Goal: Task Accomplishment & Management: Manage account settings

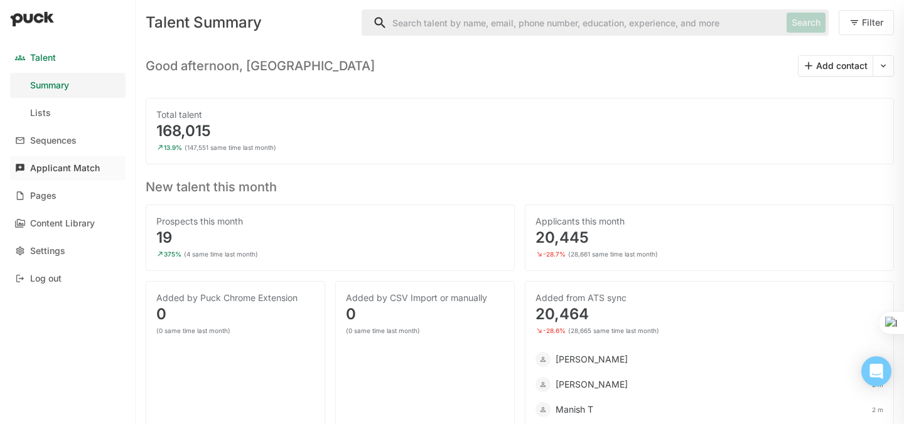
click at [52, 165] on div "Applicant Match" at bounding box center [65, 168] width 70 height 11
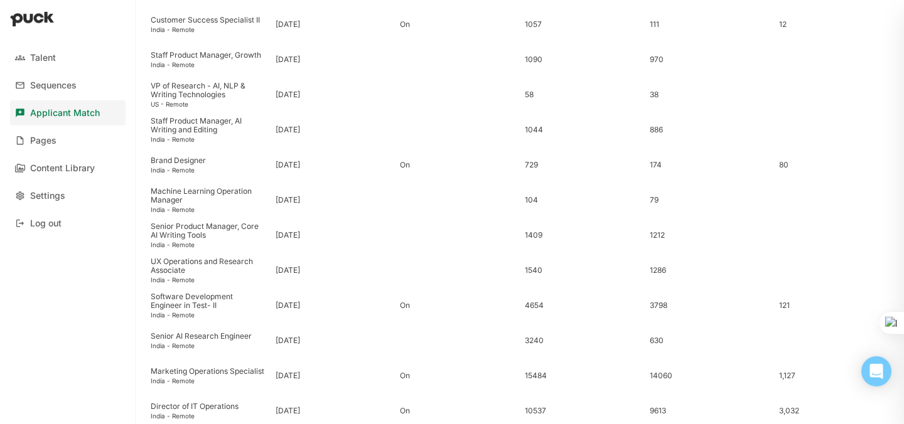
scroll to position [440, 0]
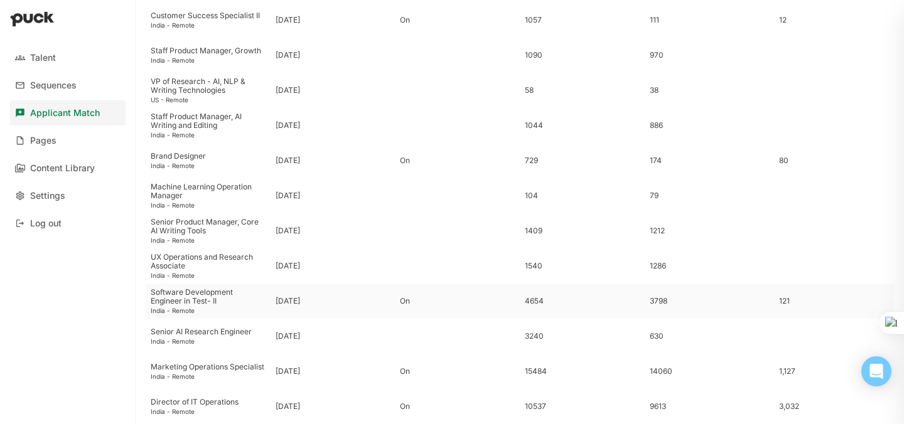
click at [173, 298] on div "Software Development Engineer in Test- II" at bounding box center [208, 297] width 115 height 18
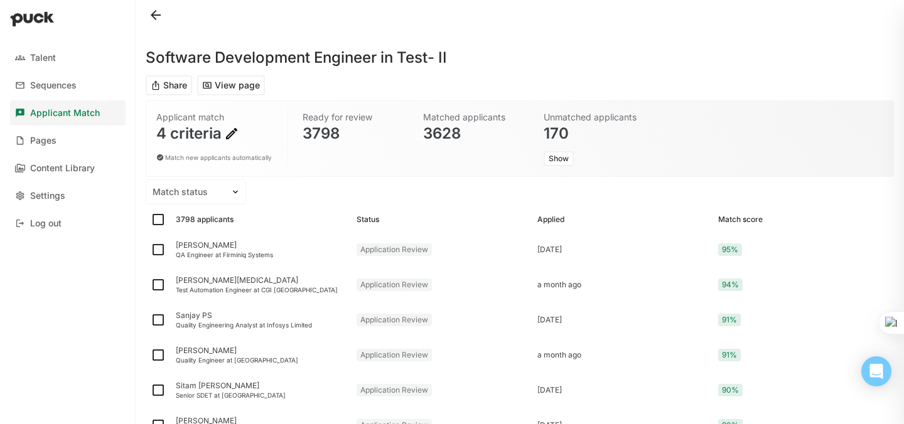
click at [235, 131] on img at bounding box center [231, 133] width 15 height 15
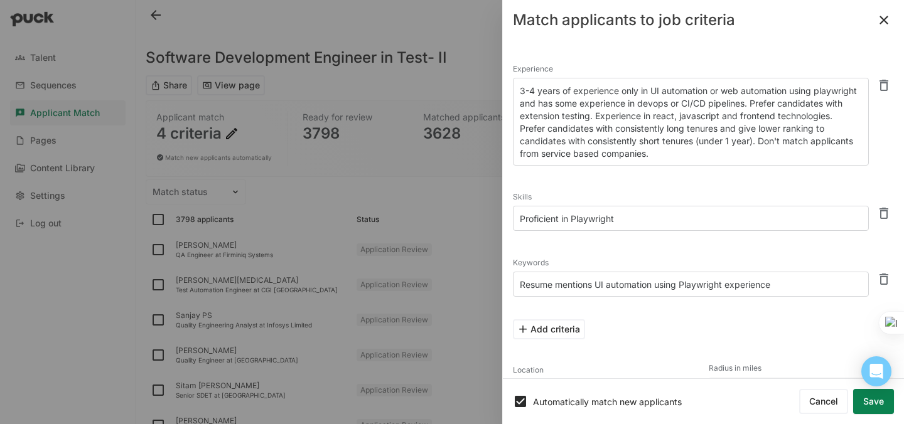
click at [526, 93] on textarea "3-4 years of experience only in UI automation or web automation using playwrigh…" at bounding box center [691, 122] width 356 height 88
click at [529, 92] on textarea "3-4 years of experience only in UI automation or web automation using playwrigh…" at bounding box center [691, 122] width 356 height 88
click at [745, 119] on textarea "4-6 years of experience only in UI automation or web automation using playwrigh…" at bounding box center [691, 122] width 356 height 88
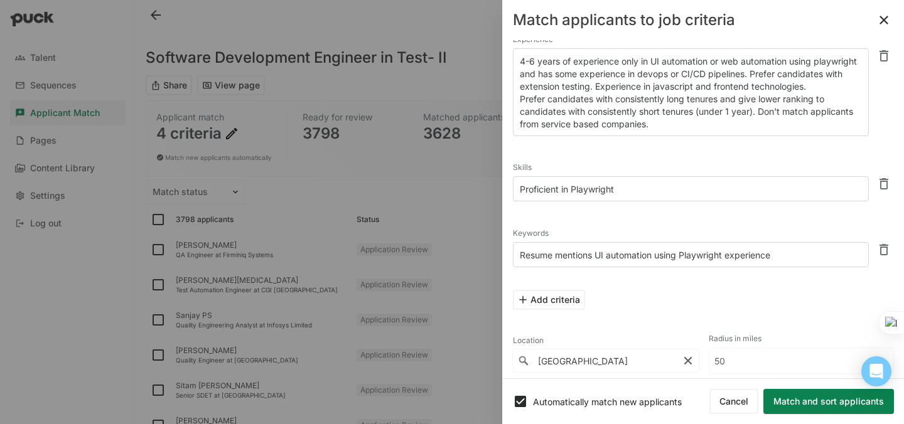
scroll to position [30, 0]
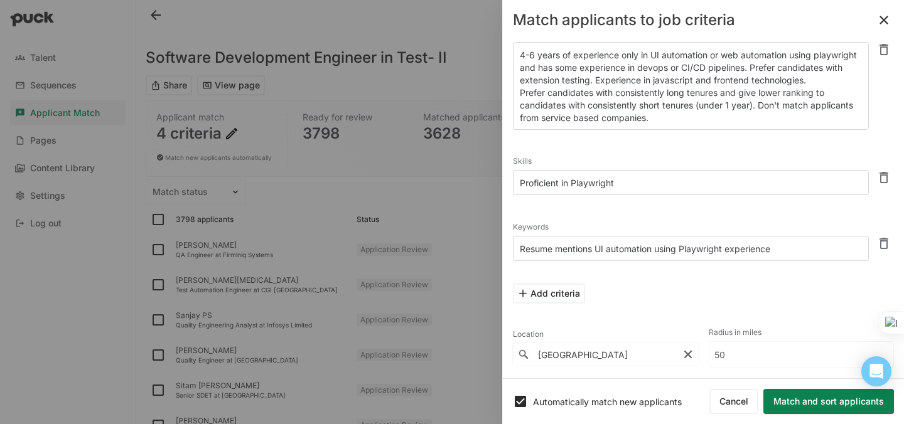
click at [713, 120] on textarea "4-6 years of experience only in UI automation or web automation using playwrigh…" at bounding box center [691, 86] width 356 height 88
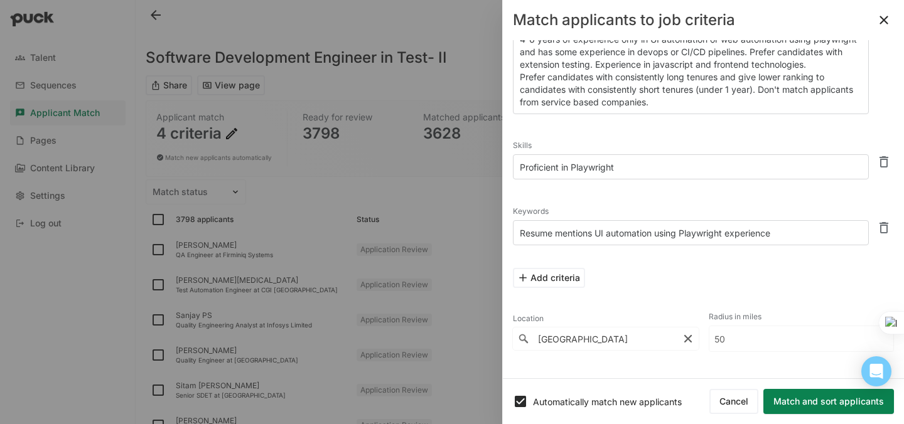
scroll to position [53, 0]
click at [780, 96] on textarea "4-6 years of experience only in UI automation or web automation using playwrigh…" at bounding box center [691, 68] width 356 height 88
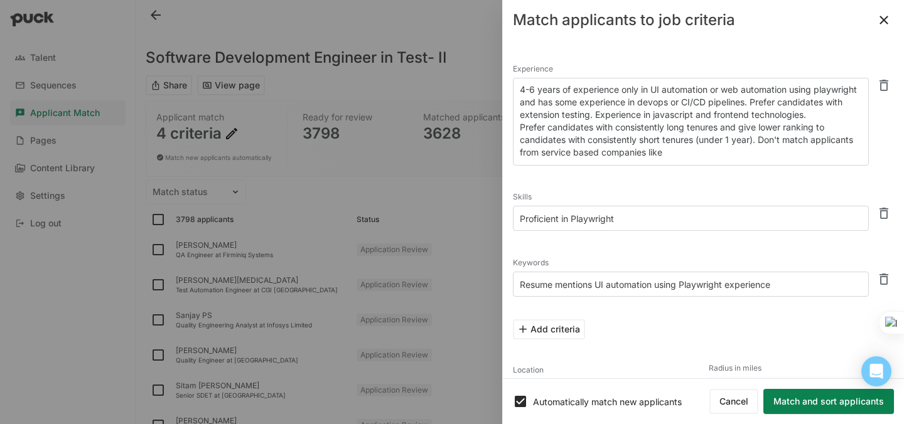
drag, startPoint x: 758, startPoint y: 148, endPoint x: 519, endPoint y: 138, distance: 240.1
click at [519, 138] on textarea "4-6 years of experience only in UI automation or web automation using playwrigh…" at bounding box center [691, 122] width 356 height 88
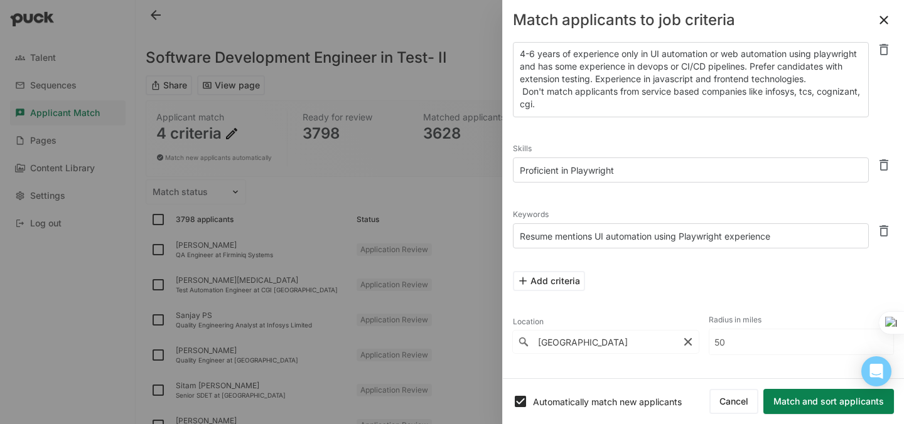
scroll to position [41, 0]
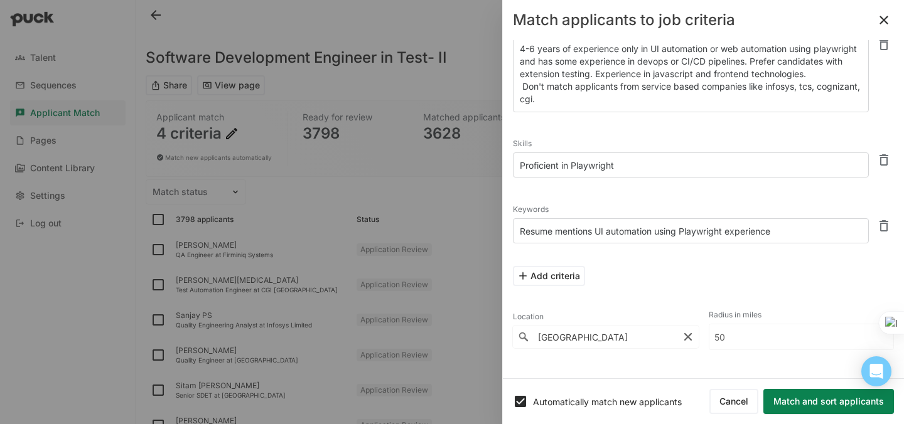
type textarea "4-6 years of experience only in UI automation or web automation using playwrigh…"
click at [802, 403] on button "Match and sort applicants" at bounding box center [828, 401] width 131 height 25
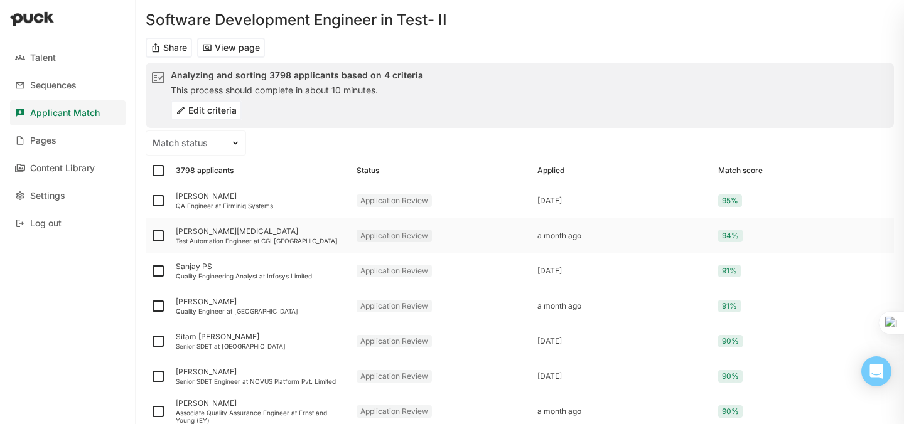
scroll to position [40, 0]
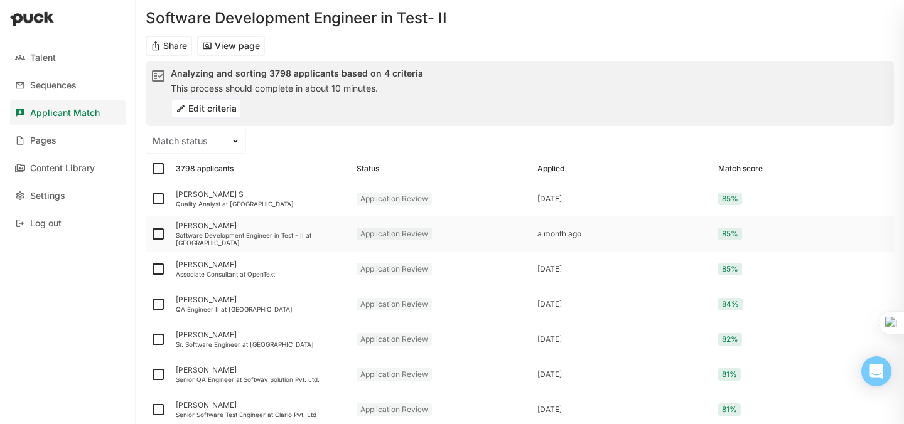
click at [205, 230] on div "[PERSON_NAME]" at bounding box center [261, 226] width 171 height 9
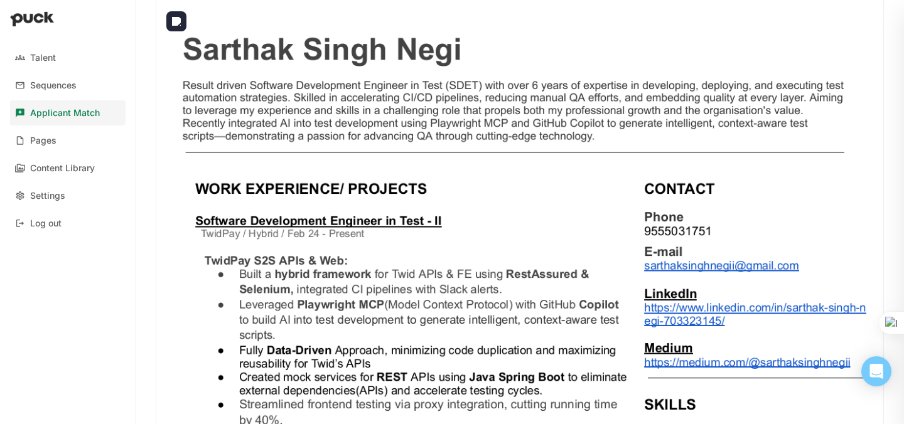
scroll to position [345, 0]
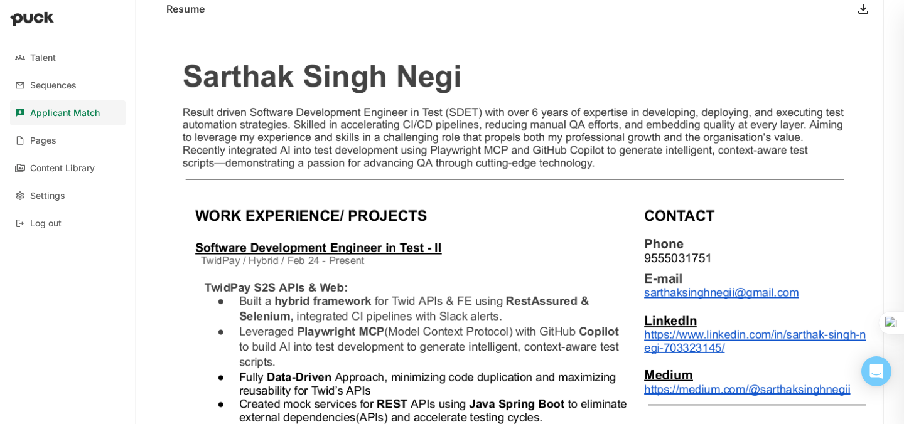
scroll to position [324, 0]
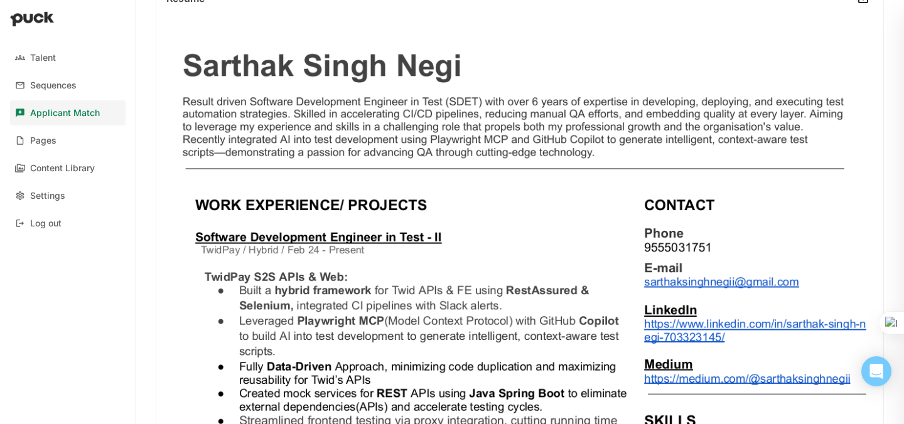
drag, startPoint x: 185, startPoint y: 359, endPoint x: 744, endPoint y: 5, distance: 661.6
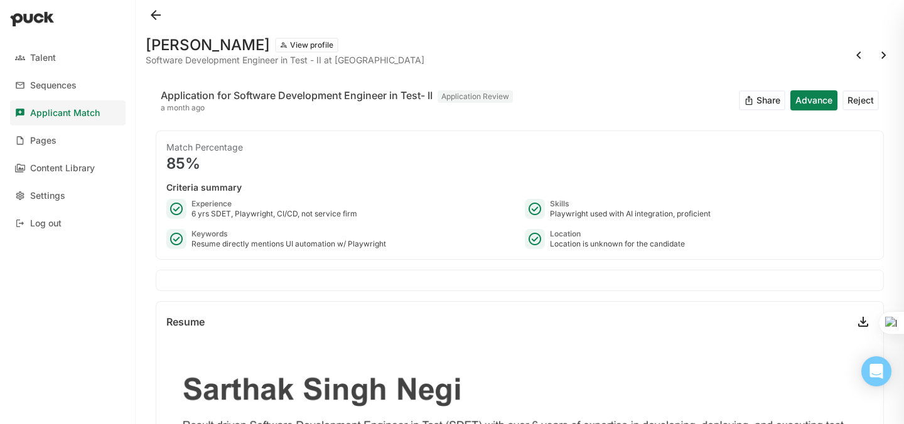
click at [153, 17] on button at bounding box center [156, 15] width 20 height 20
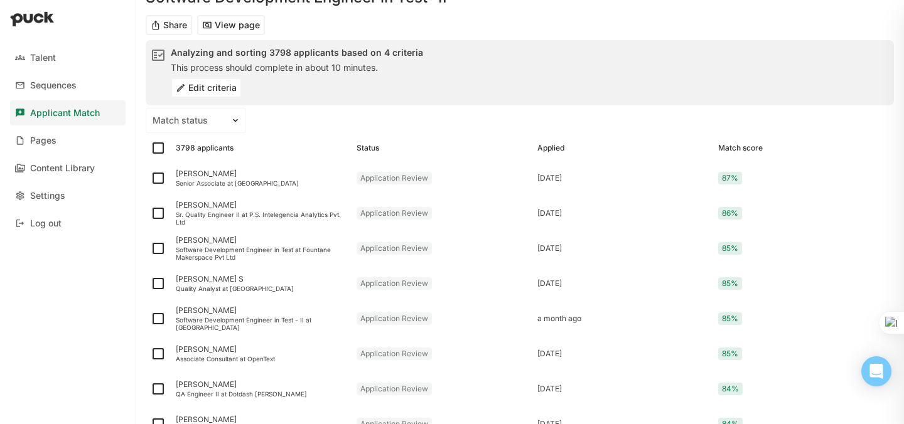
scroll to position [62, 0]
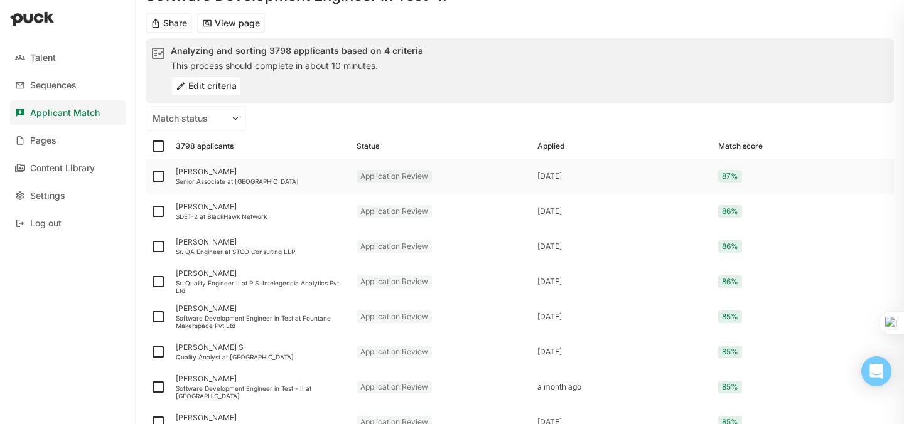
click at [226, 172] on div "[PERSON_NAME]" at bounding box center [261, 172] width 171 height 9
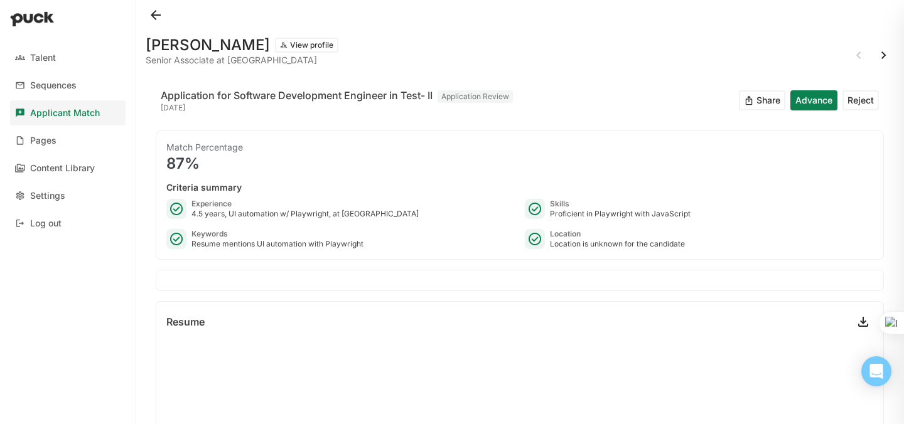
click at [844, 104] on button "Reject" at bounding box center [861, 100] width 36 height 20
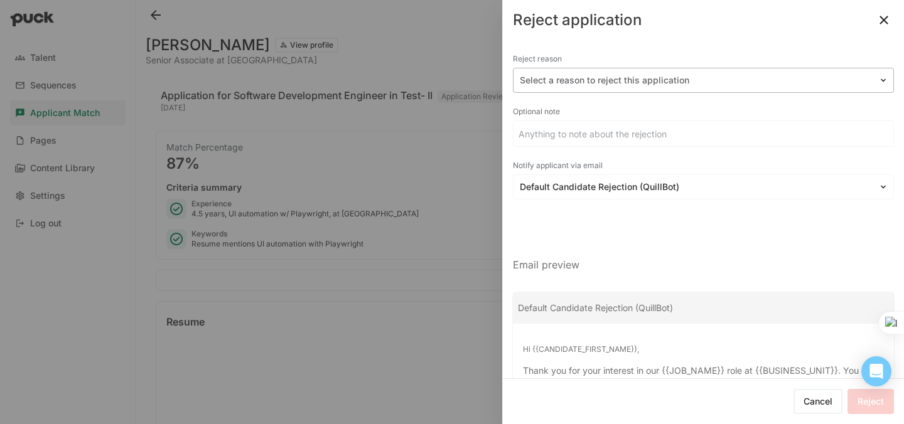
click at [755, 77] on div at bounding box center [696, 80] width 352 height 13
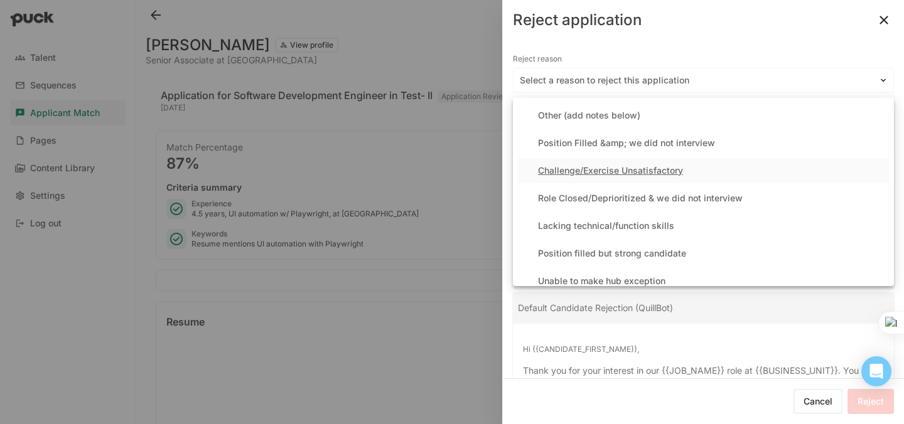
scroll to position [29, 0]
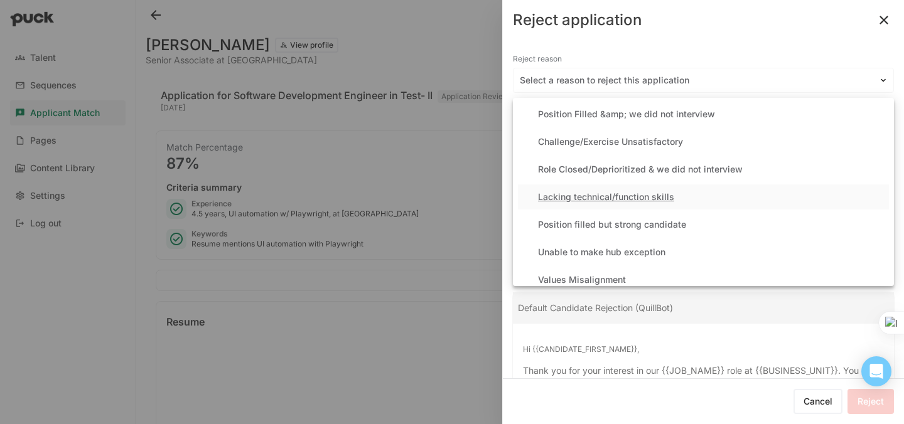
click at [644, 197] on div "Lacking technical/function skills" at bounding box center [606, 197] width 136 height 11
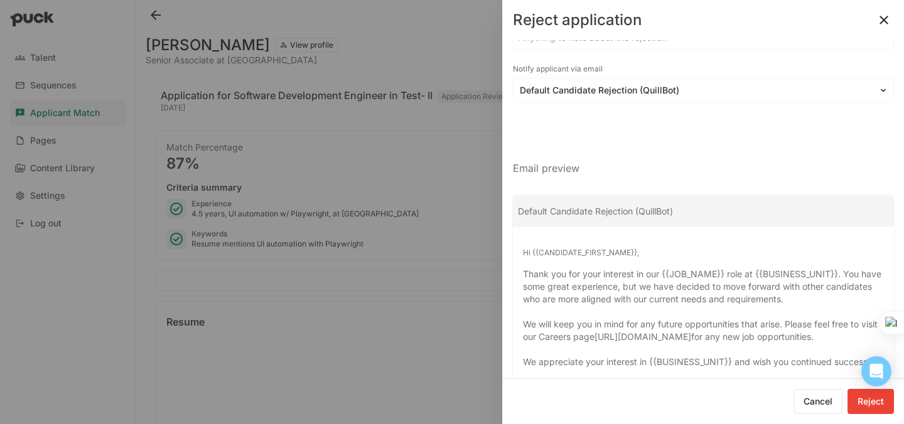
scroll to position [161, 0]
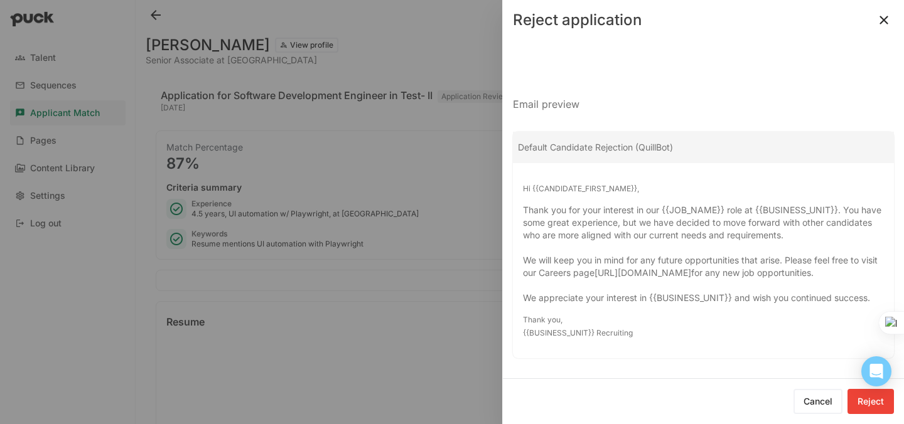
click at [865, 396] on button "Reject" at bounding box center [871, 401] width 46 height 25
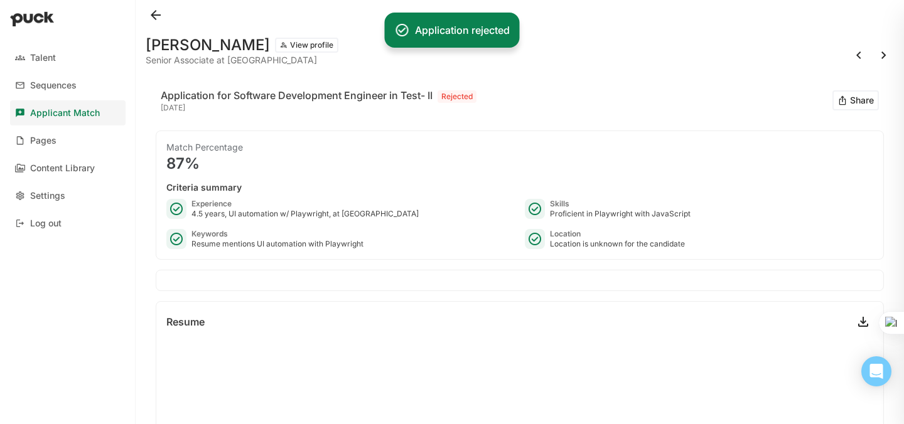
click at [153, 13] on button at bounding box center [156, 15] width 20 height 20
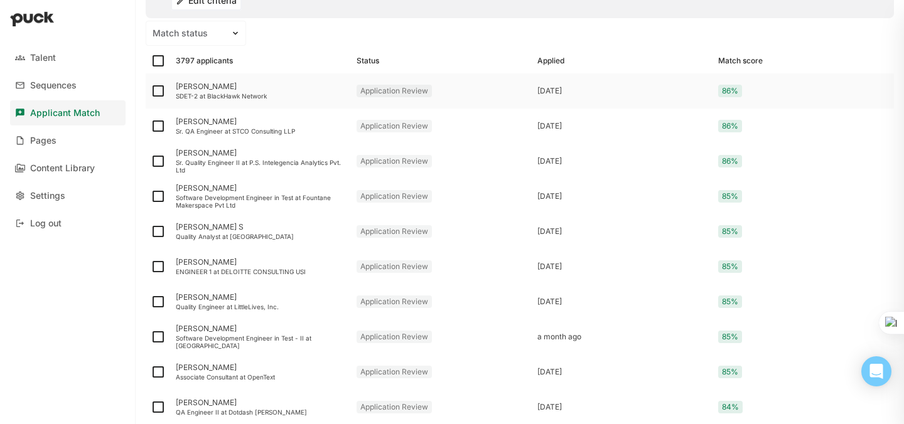
scroll to position [149, 0]
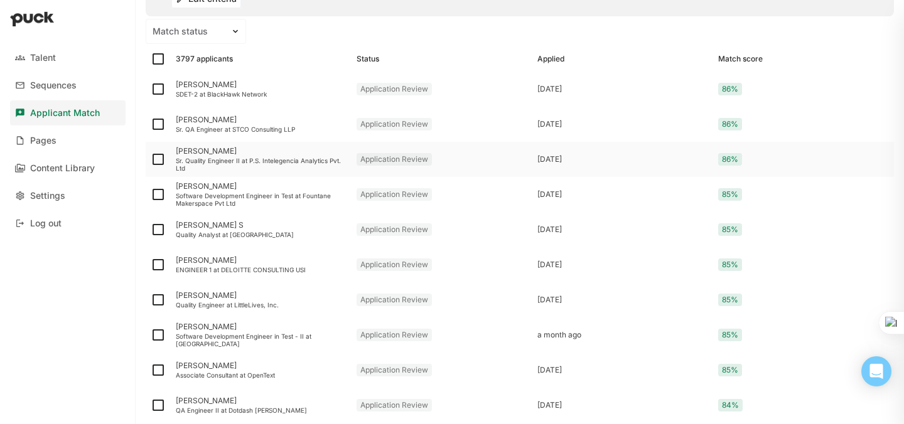
click at [204, 152] on div "[PERSON_NAME]" at bounding box center [261, 151] width 171 height 9
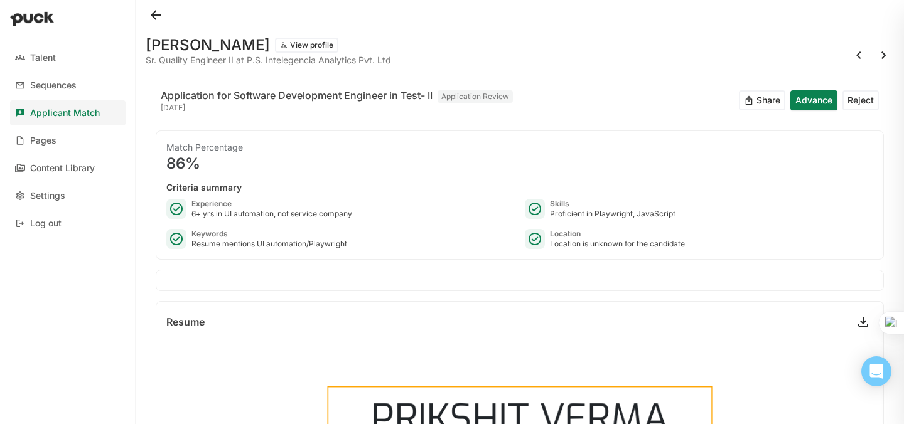
click at [156, 12] on button at bounding box center [156, 15] width 20 height 20
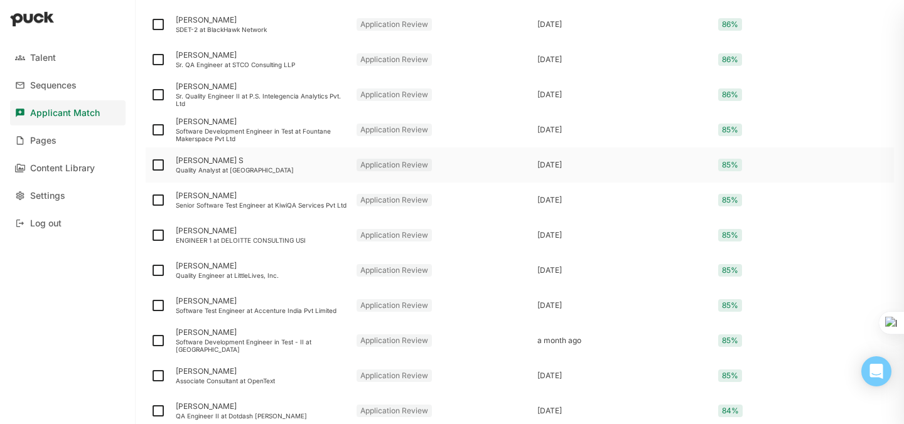
scroll to position [286, 0]
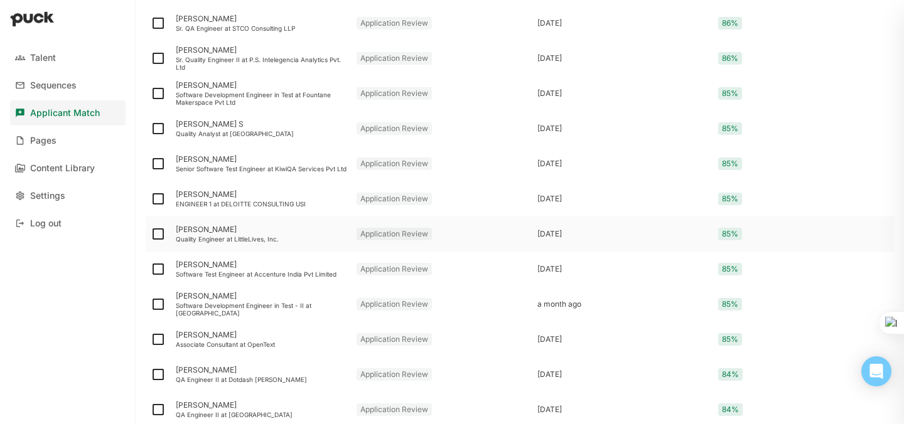
click at [219, 227] on div "[PERSON_NAME]" at bounding box center [261, 229] width 171 height 9
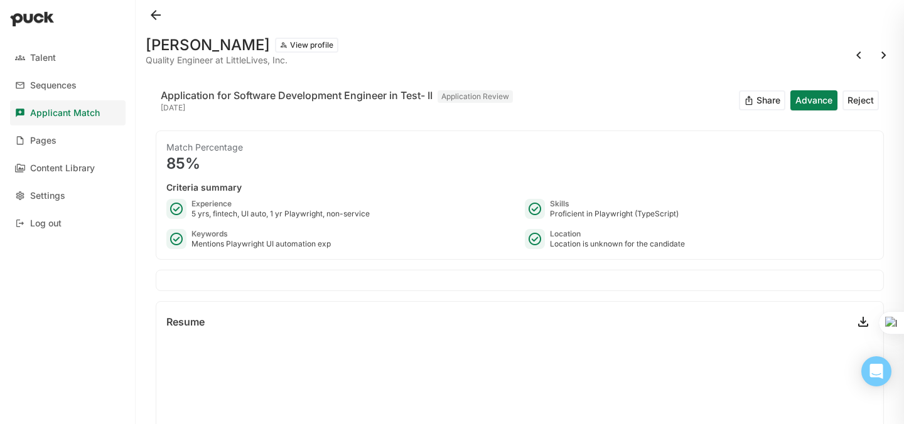
click at [158, 21] on button at bounding box center [156, 15] width 20 height 20
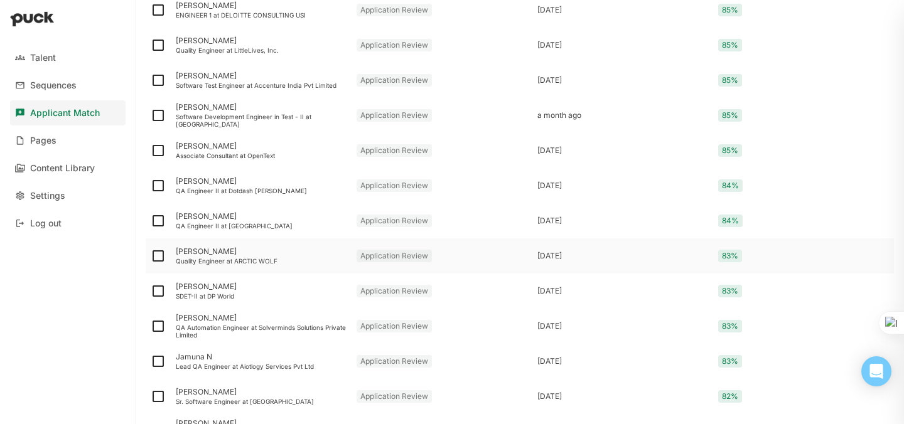
scroll to position [478, 0]
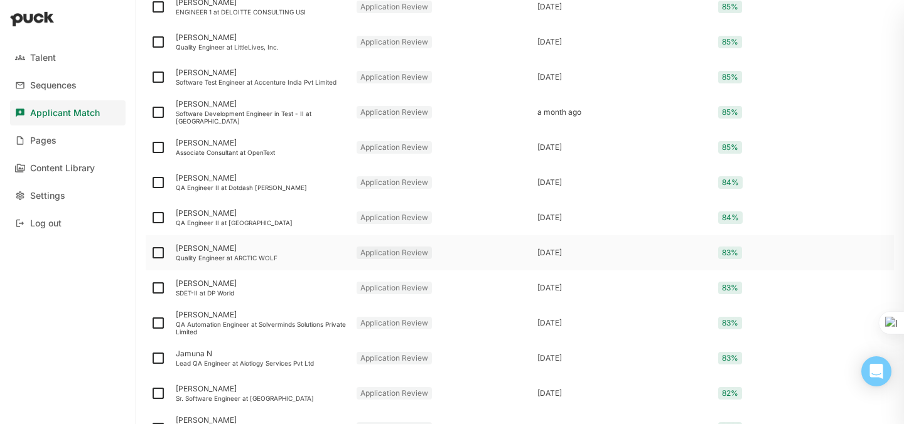
click at [198, 247] on div "[PERSON_NAME]" at bounding box center [261, 248] width 171 height 9
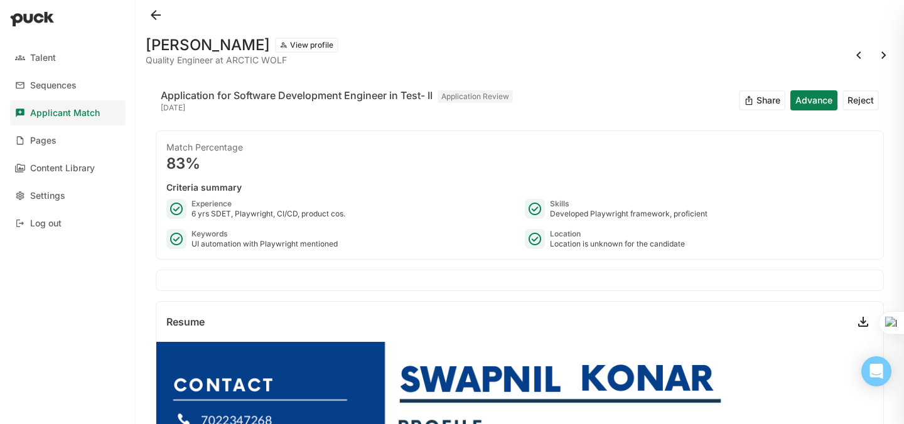
click at [154, 13] on button at bounding box center [156, 15] width 20 height 20
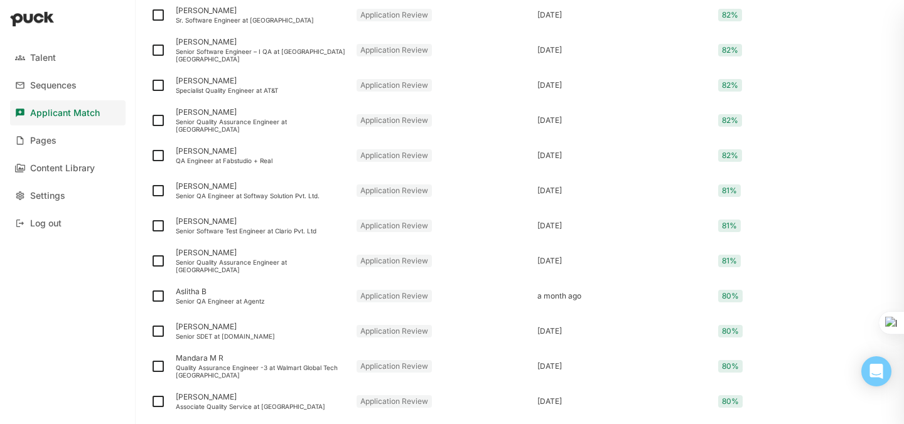
scroll to position [893, 0]
click at [198, 153] on div "[PERSON_NAME]" at bounding box center [261, 150] width 171 height 9
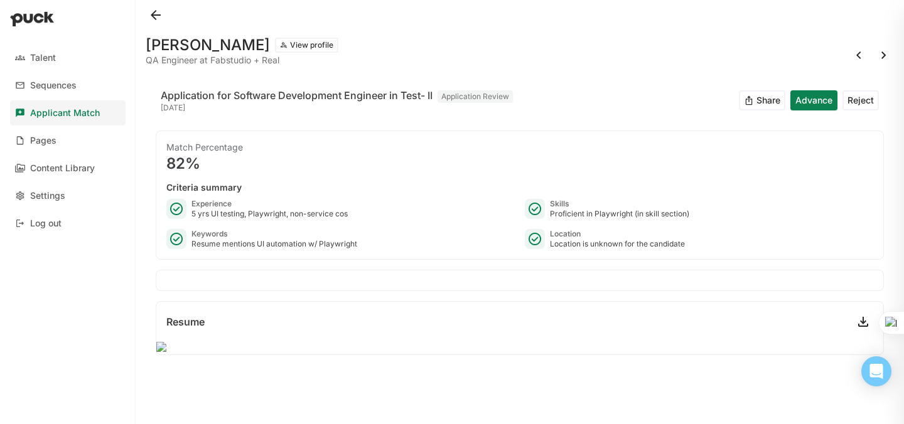
click at [157, 17] on button at bounding box center [156, 15] width 20 height 20
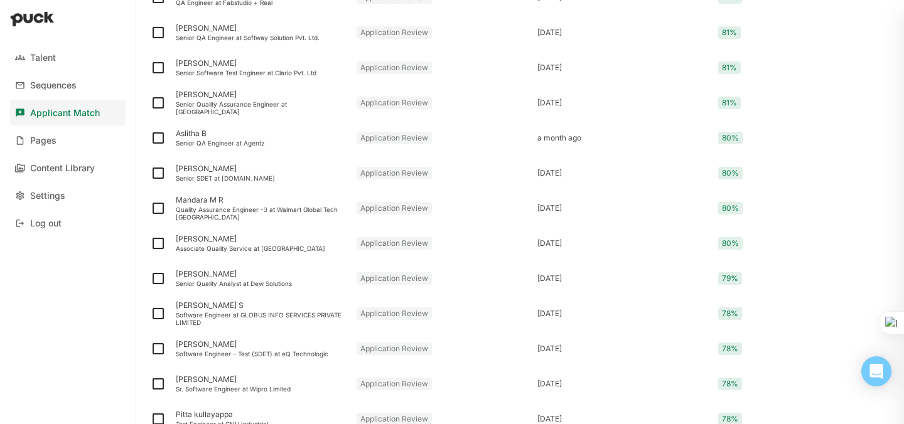
scroll to position [1087, 0]
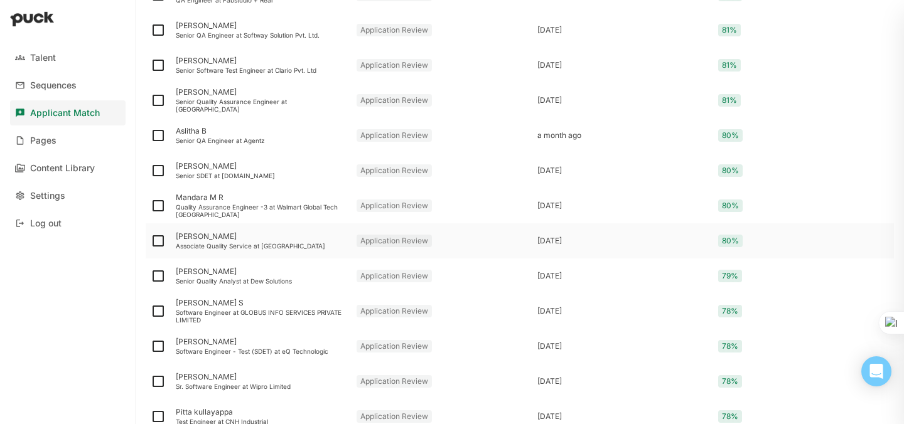
click at [206, 237] on div "[PERSON_NAME]" at bounding box center [261, 236] width 171 height 9
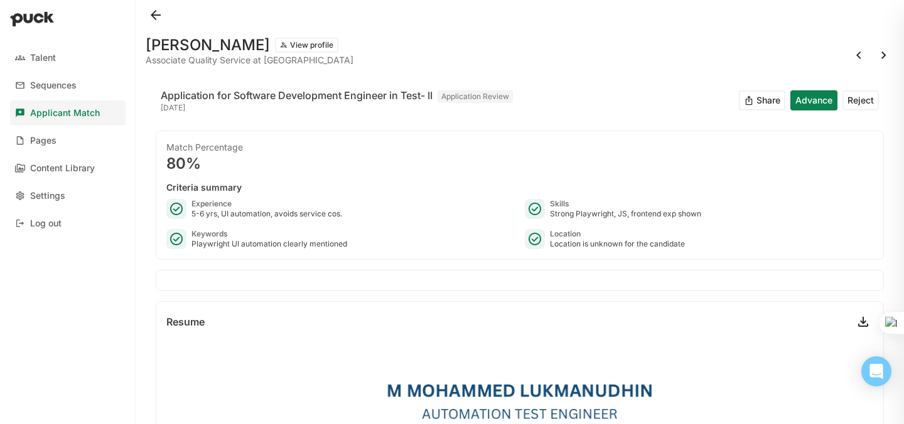
click at [158, 19] on button at bounding box center [156, 15] width 20 height 20
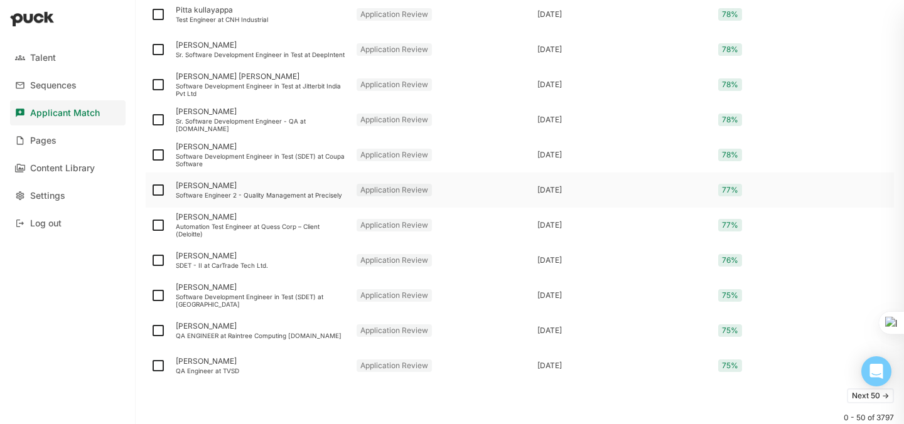
scroll to position [1636, 0]
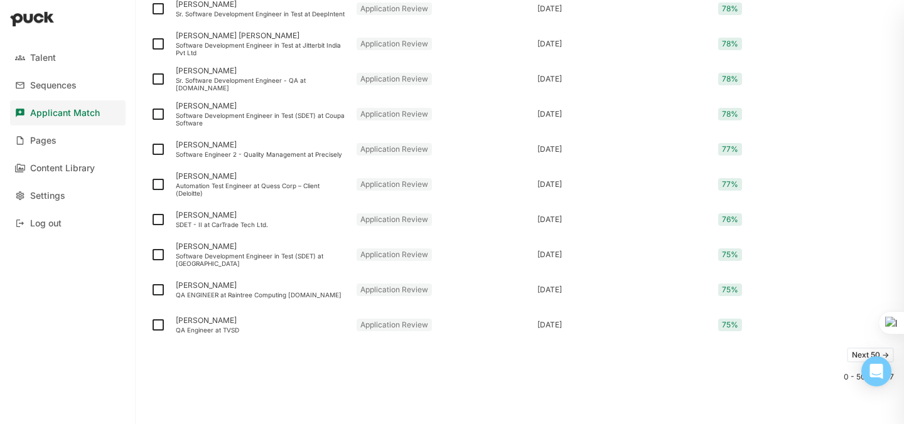
click at [847, 357] on button "Next 50 ->" at bounding box center [870, 355] width 47 height 15
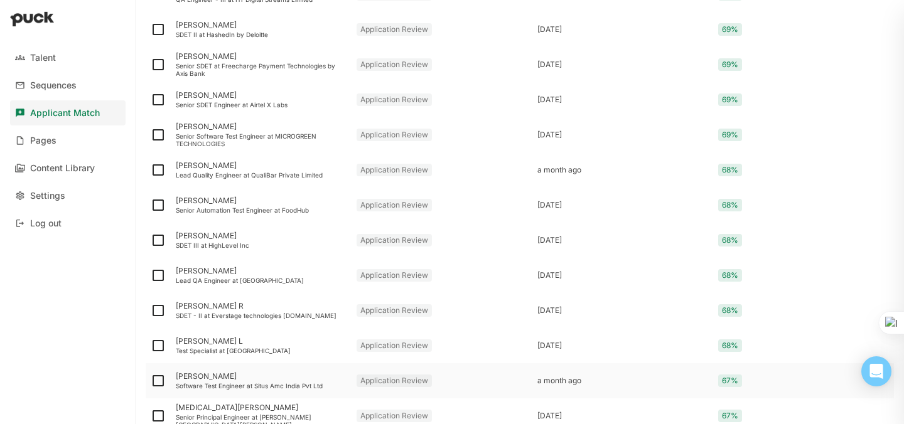
scroll to position [1192, 0]
click at [204, 167] on div "[PERSON_NAME]" at bounding box center [261, 167] width 171 height 9
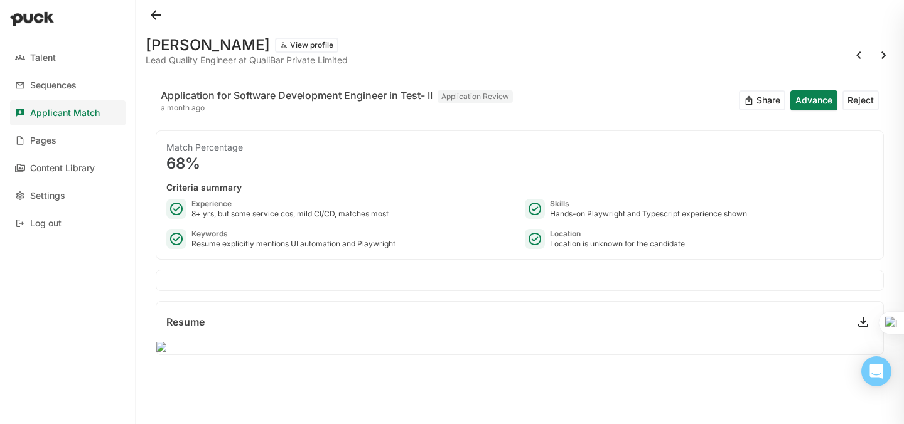
click at [172, 324] on div "Resume" at bounding box center [185, 322] width 38 height 10
click at [275, 47] on button "View profile" at bounding box center [306, 45] width 63 height 15
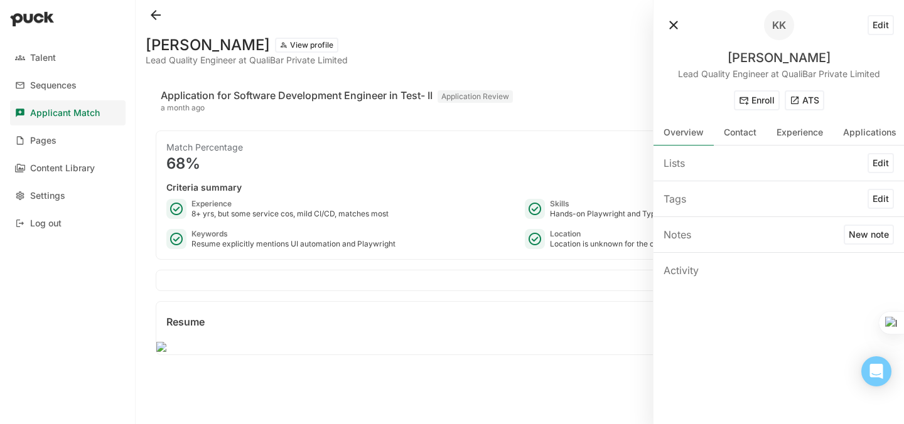
click at [798, 103] on button "ATS" at bounding box center [805, 100] width 40 height 20
click at [673, 22] on button at bounding box center [674, 25] width 20 height 20
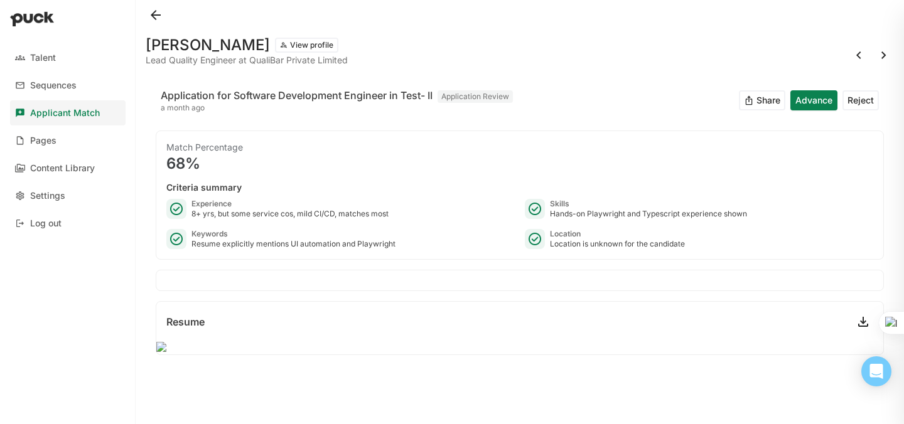
click at [161, 13] on button at bounding box center [156, 15] width 20 height 20
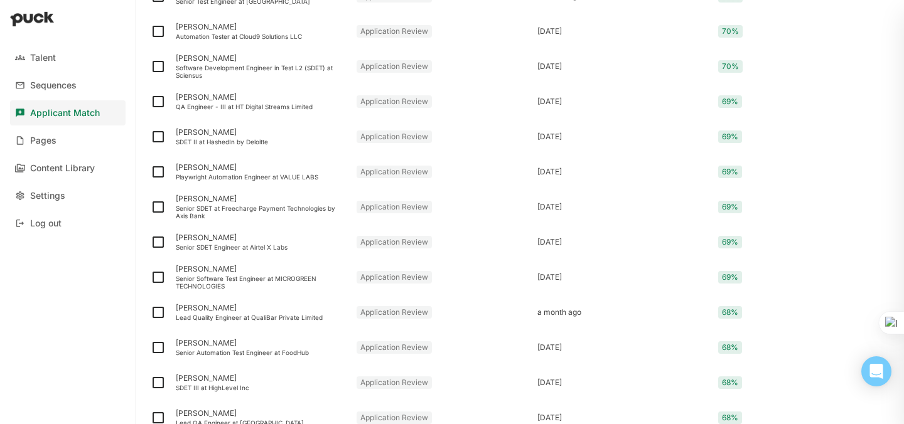
scroll to position [1157, 0]
click at [200, 167] on div "[PERSON_NAME]" at bounding box center [261, 167] width 171 height 9
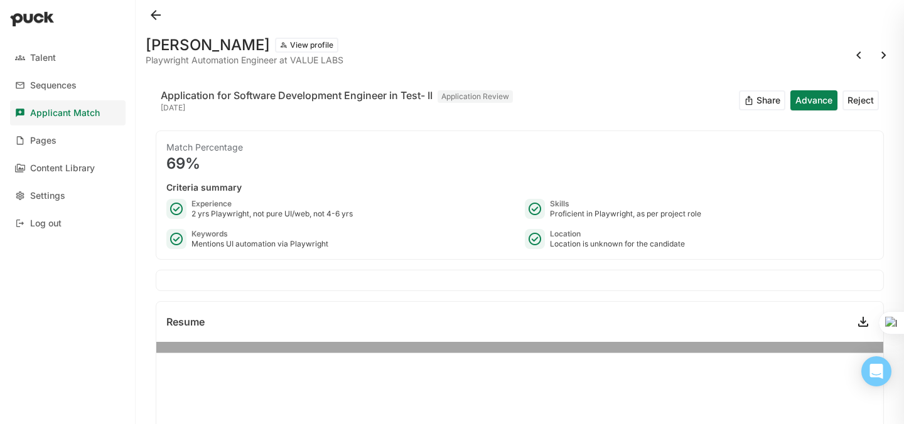
click at [158, 12] on button at bounding box center [156, 15] width 20 height 20
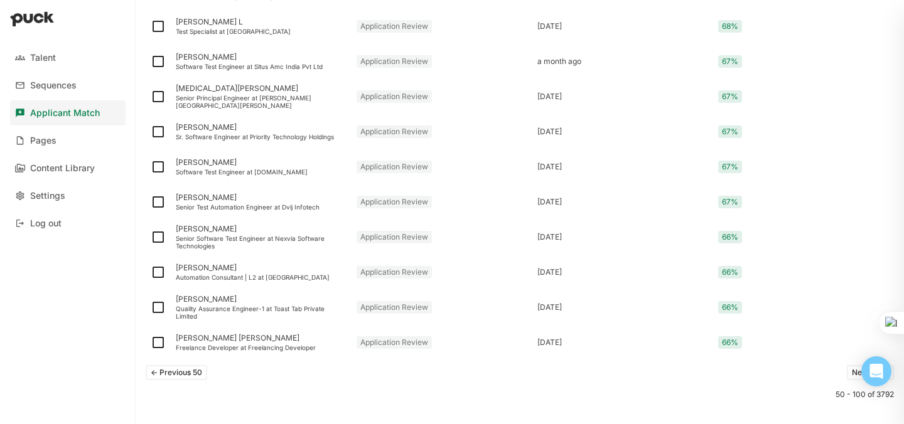
scroll to position [1636, 0]
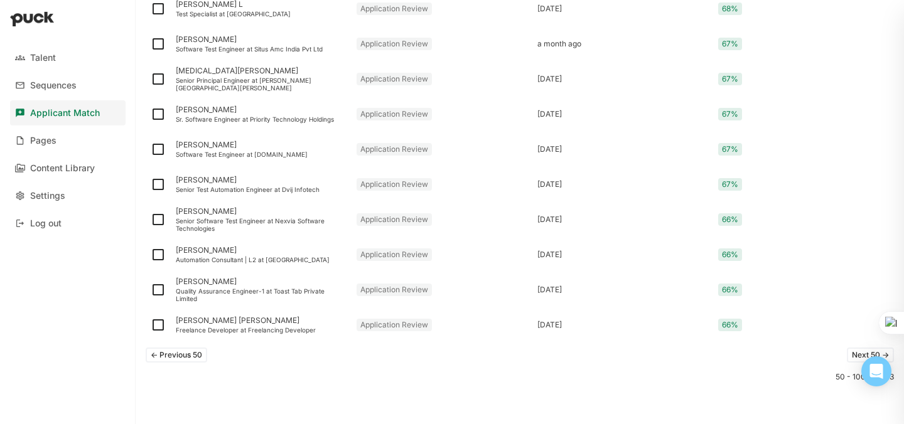
click at [848, 355] on button "Next 50 ->" at bounding box center [870, 355] width 47 height 15
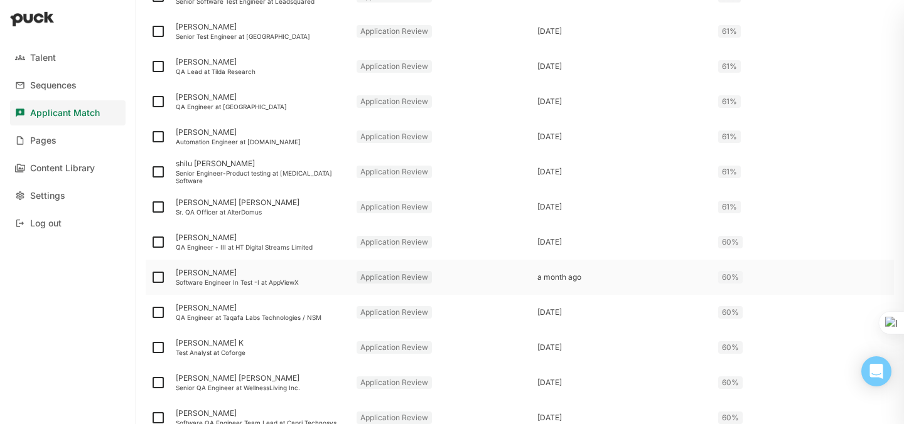
scroll to position [1256, 0]
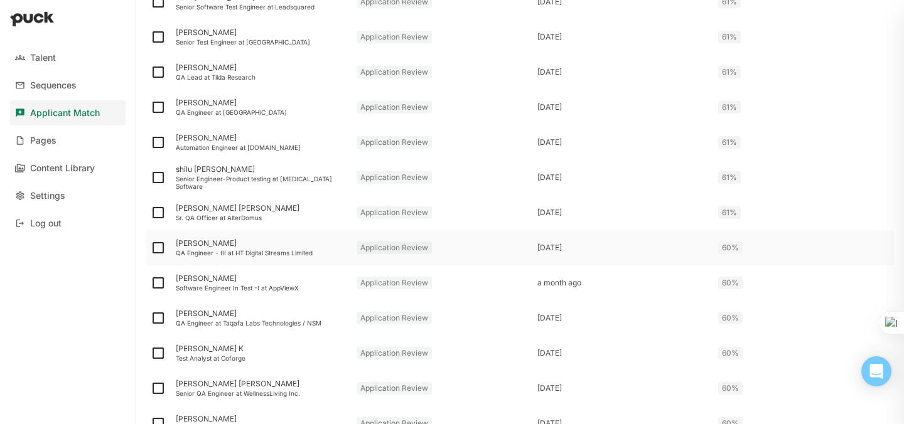
click at [205, 242] on div "[PERSON_NAME]" at bounding box center [261, 243] width 171 height 9
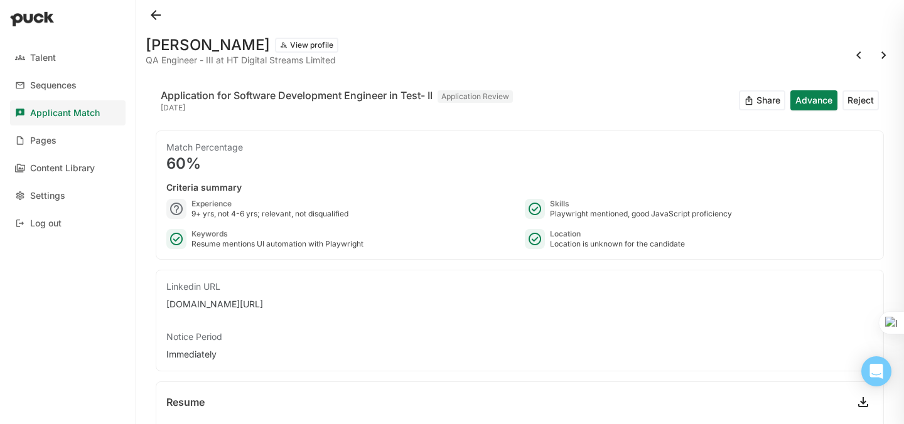
click at [154, 17] on button at bounding box center [156, 15] width 20 height 20
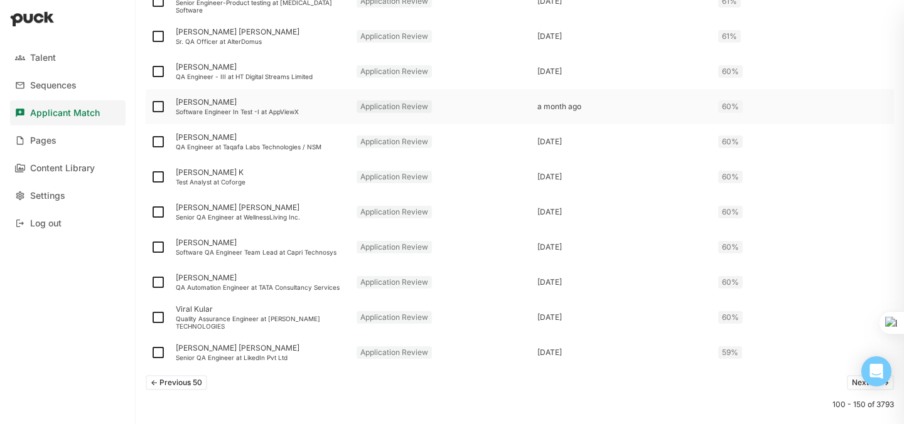
scroll to position [1636, 0]
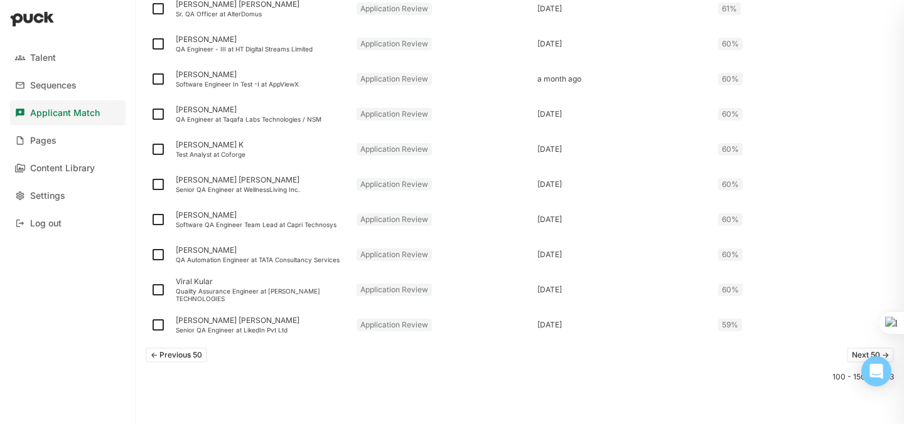
click at [847, 355] on button "Next 50 ->" at bounding box center [870, 355] width 47 height 15
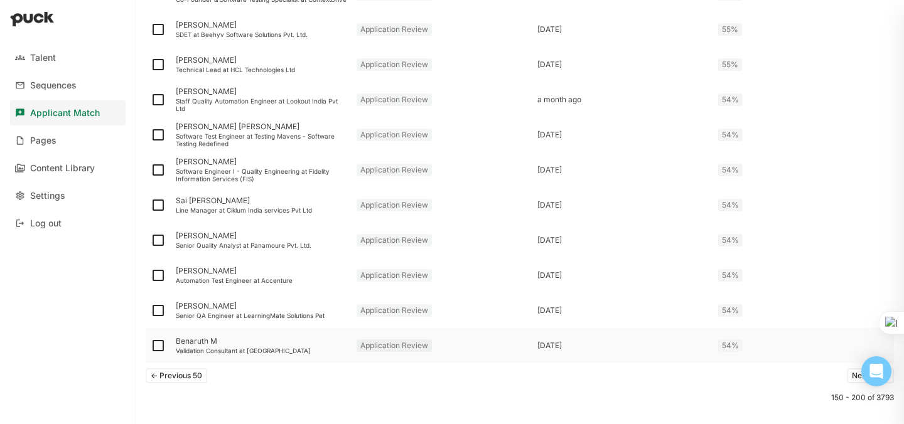
scroll to position [1612, 0]
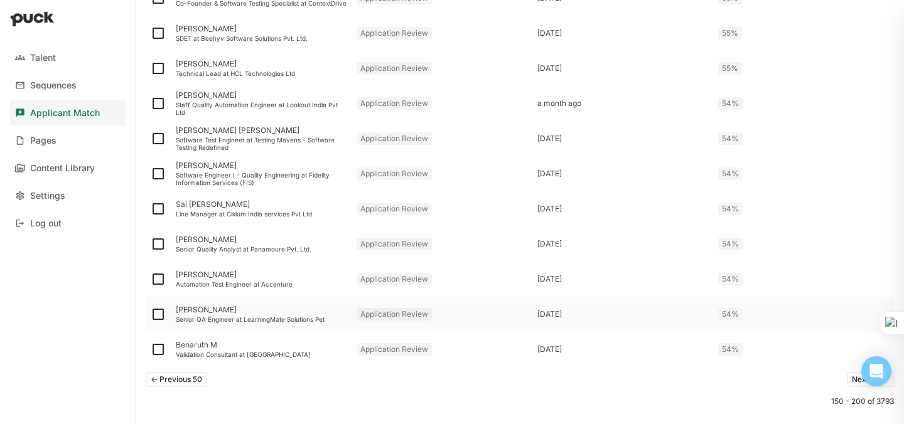
click at [212, 310] on div "[PERSON_NAME]" at bounding box center [261, 310] width 171 height 9
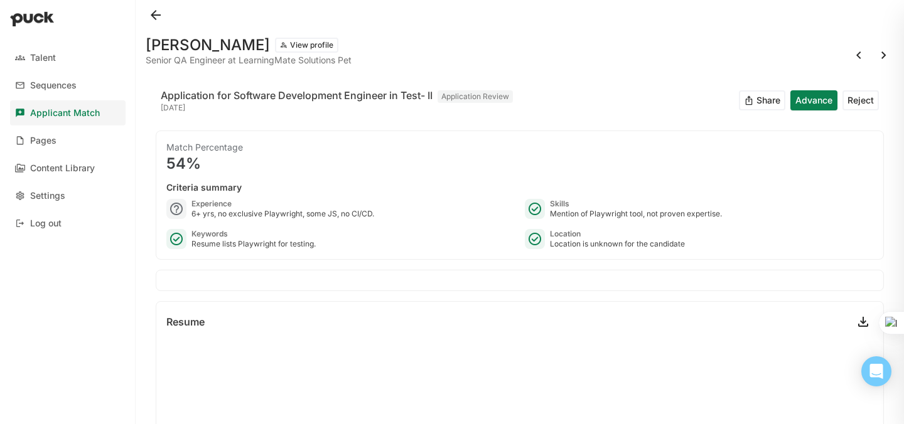
click at [143, 12] on div "[PERSON_NAME] View profile Senior QA Engineer at LearningMate Solutions Pet App…" at bounding box center [520, 212] width 769 height 424
click at [153, 14] on button at bounding box center [156, 15] width 20 height 20
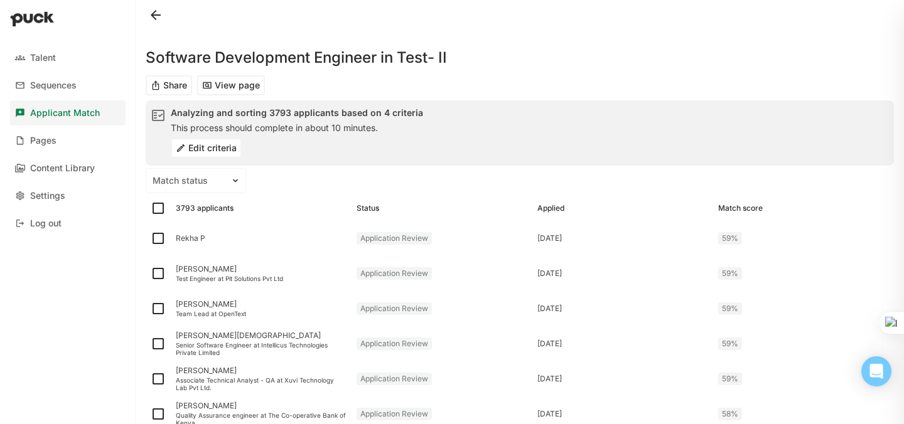
click at [158, 208] on img at bounding box center [158, 208] width 15 height 15
click at [151, 208] on input "checkbox" at bounding box center [150, 208] width 1 height 1
checkbox input "true"
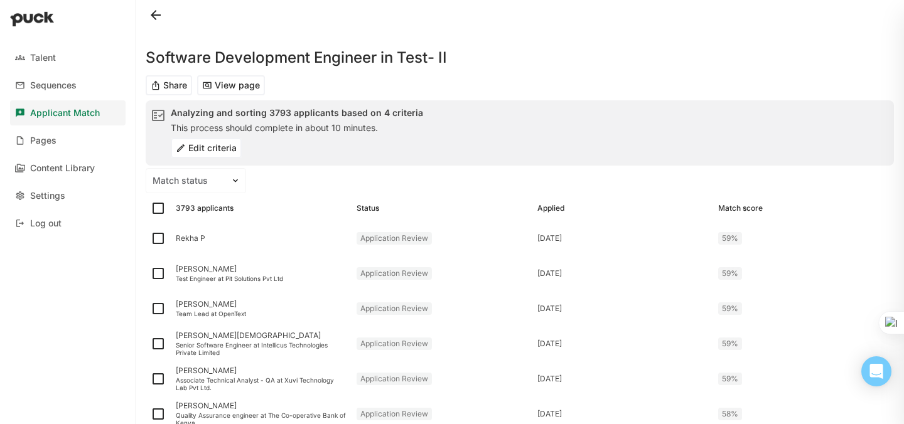
checkbox input "true"
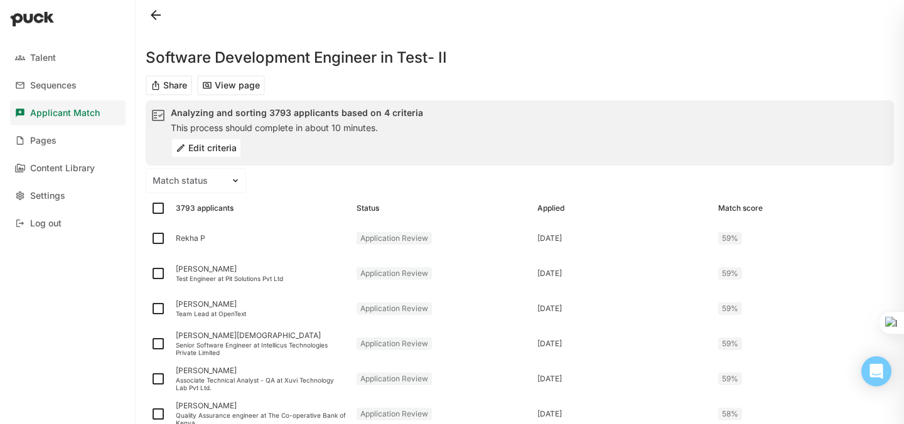
checkbox input "true"
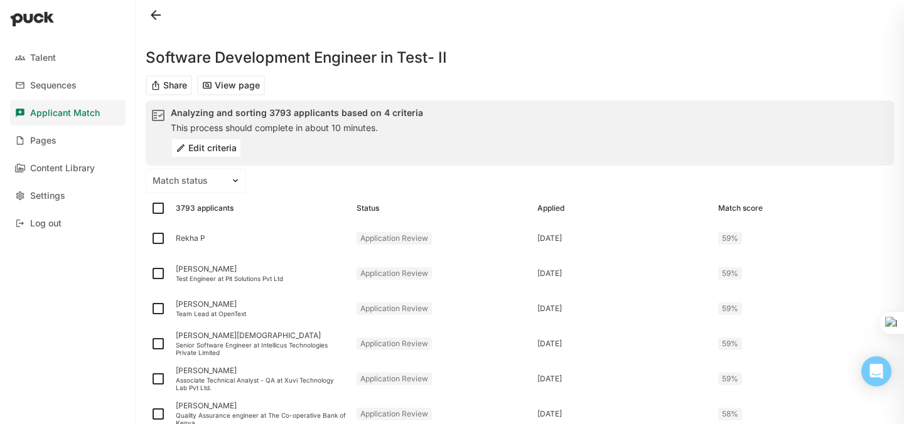
checkbox input "true"
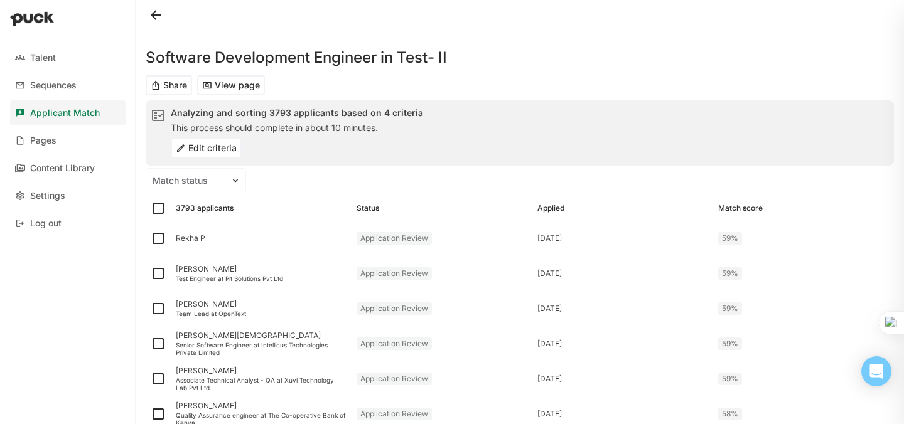
checkbox input "true"
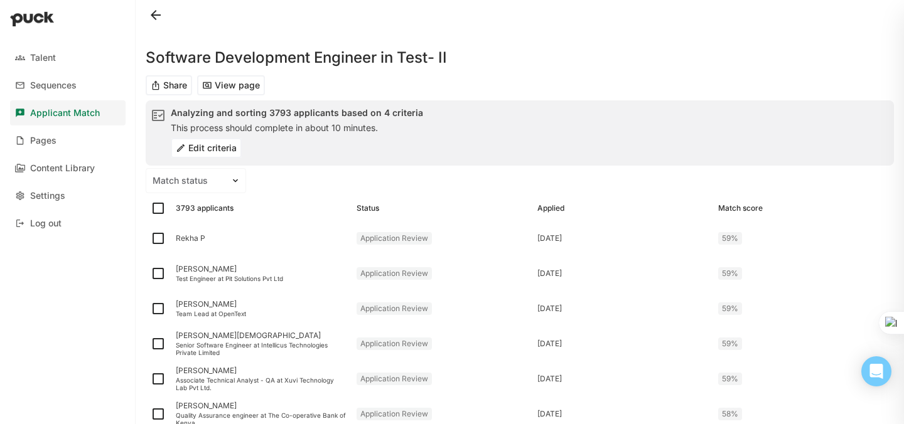
checkbox input "true"
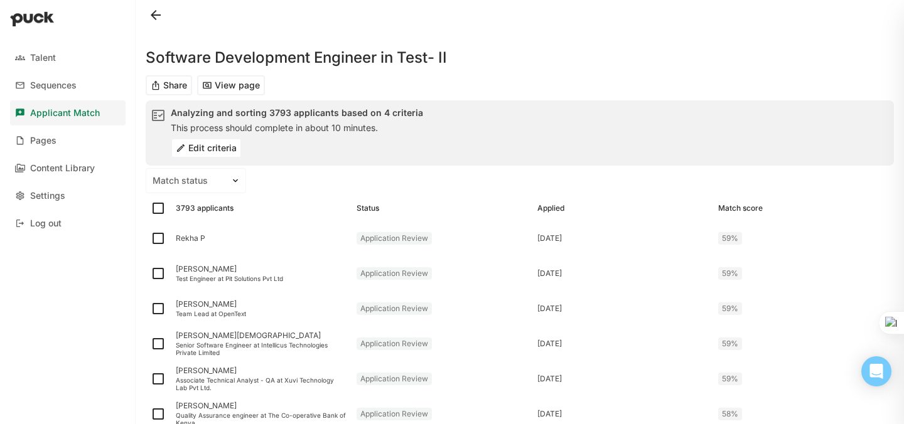
checkbox input "true"
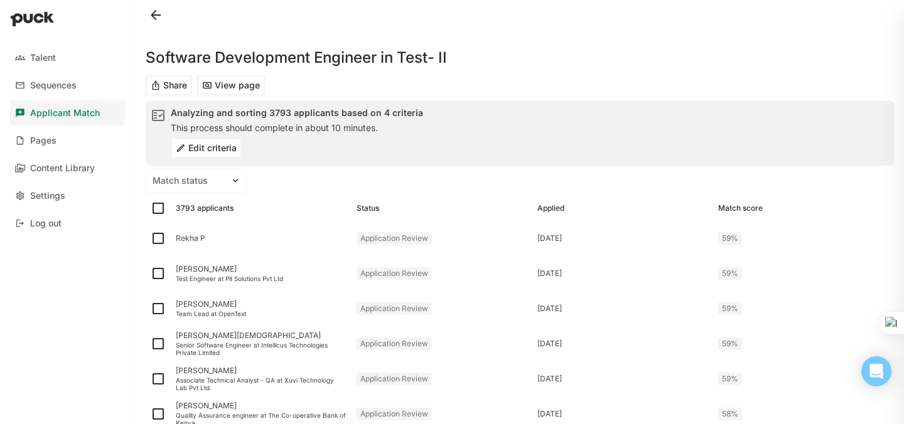
checkbox input "true"
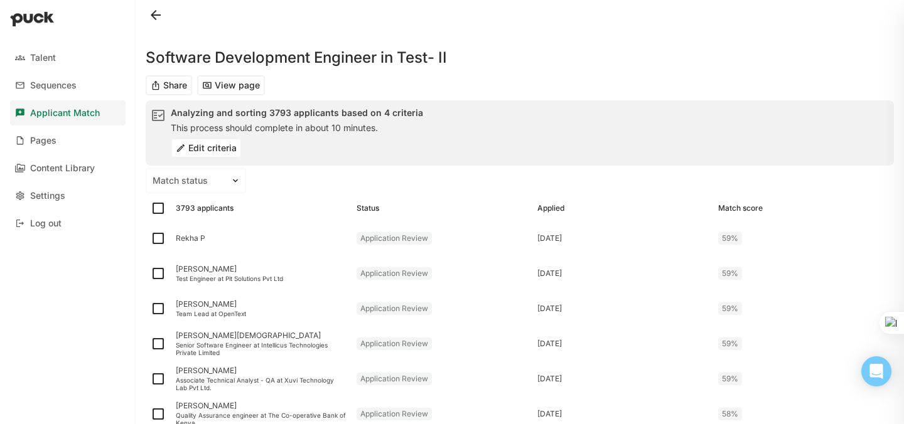
checkbox input "true"
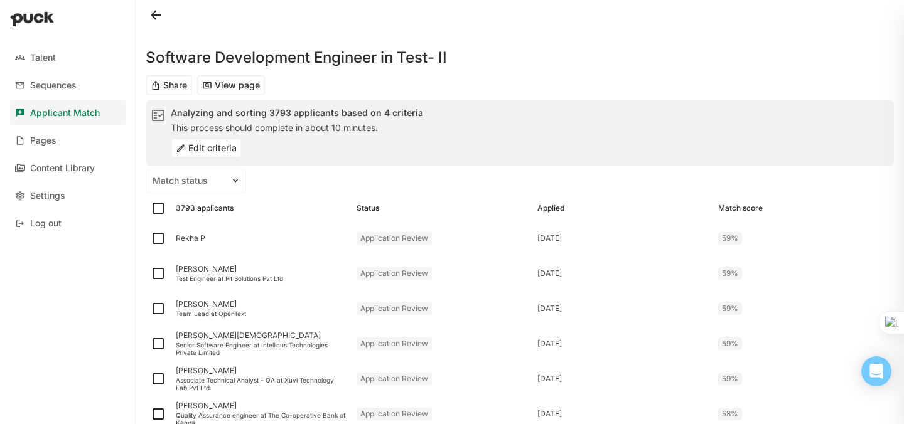
checkbox input "true"
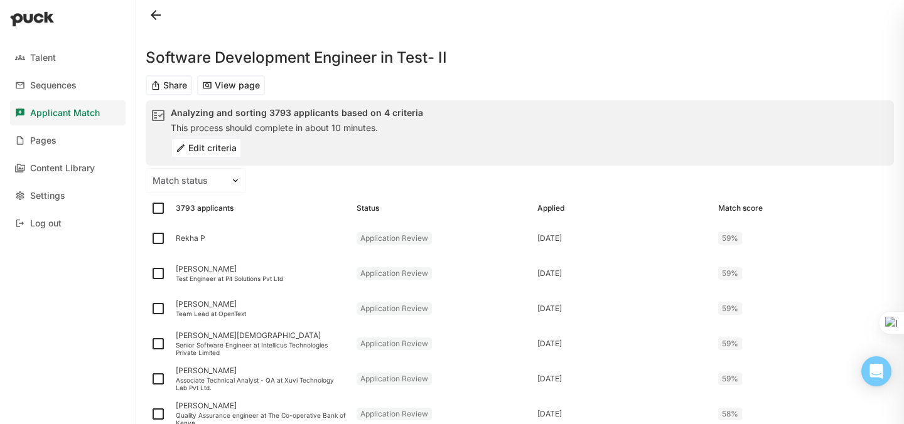
checkbox input "true"
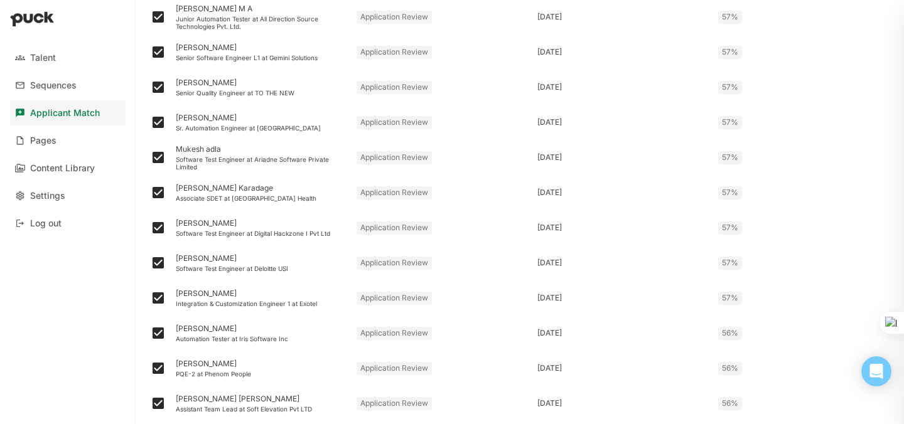
scroll to position [986, 0]
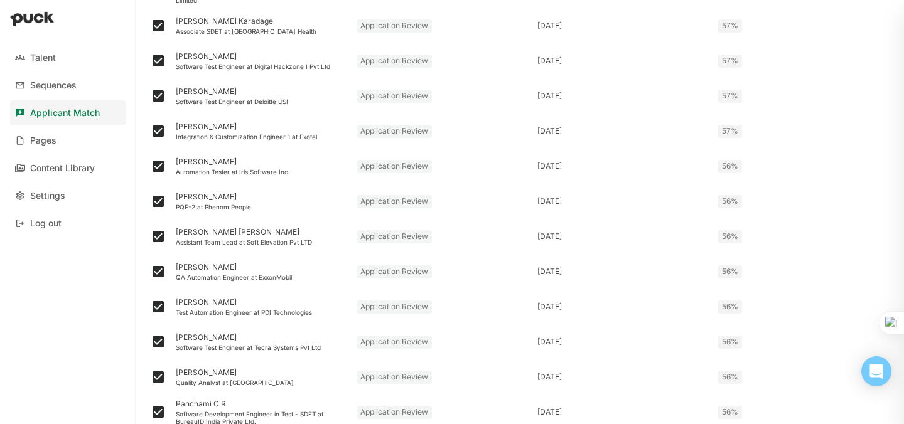
checkbox input "false"
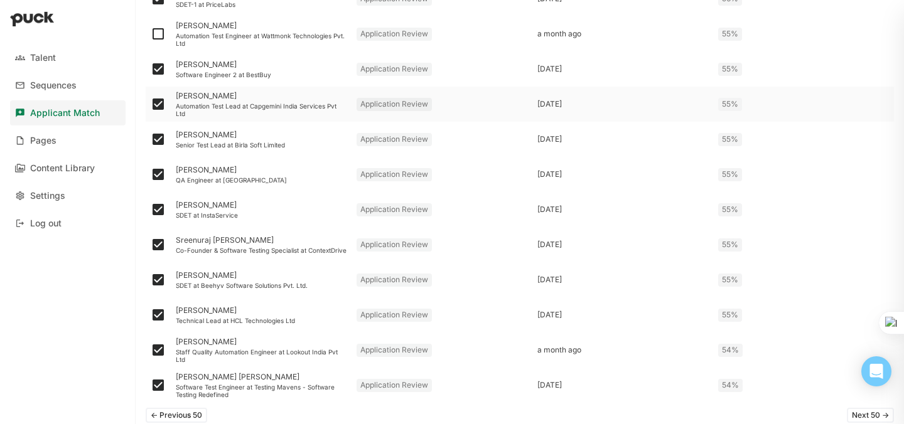
scroll to position [1617, 0]
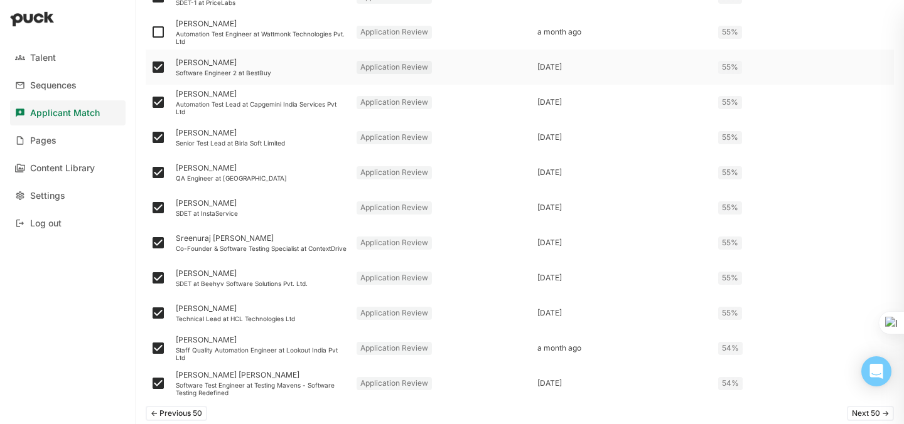
click at [158, 66] on img at bounding box center [158, 67] width 15 height 15
click at [151, 67] on input "checkbox" at bounding box center [150, 67] width 1 height 1
checkbox input "false"
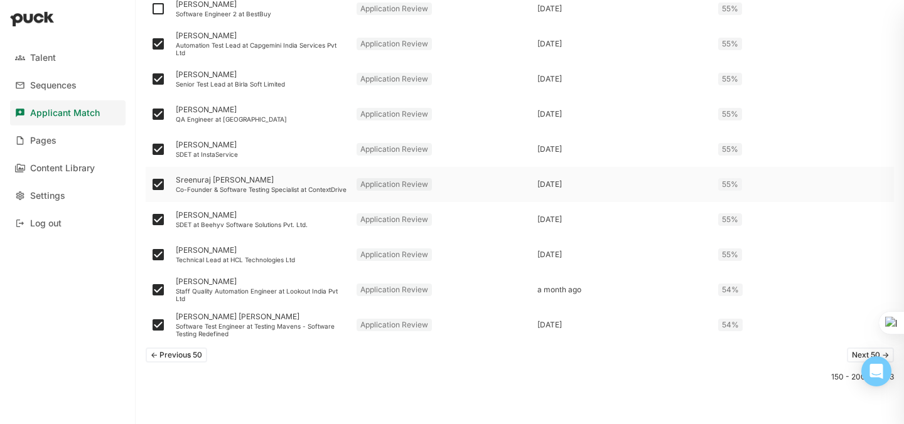
click at [158, 185] on img at bounding box center [158, 184] width 15 height 15
click at [151, 185] on input "checkbox" at bounding box center [150, 185] width 1 height 1
checkbox input "false"
click at [155, 151] on img at bounding box center [158, 149] width 15 height 15
click at [151, 150] on input "checkbox" at bounding box center [150, 149] width 1 height 1
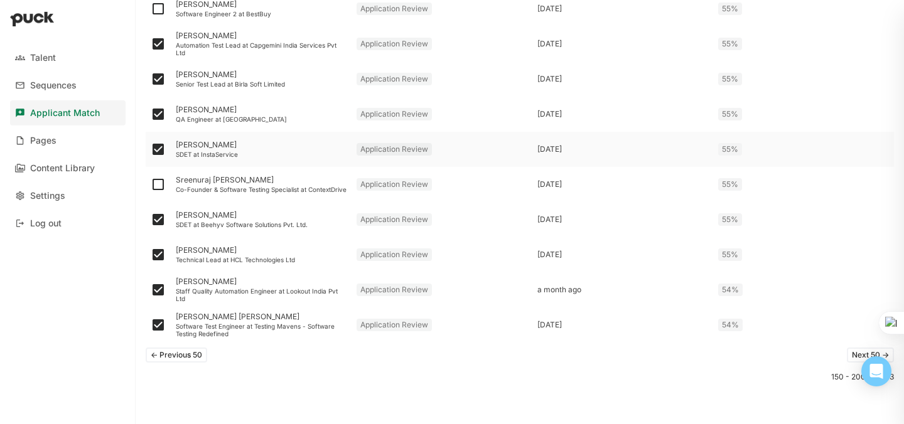
checkbox input "false"
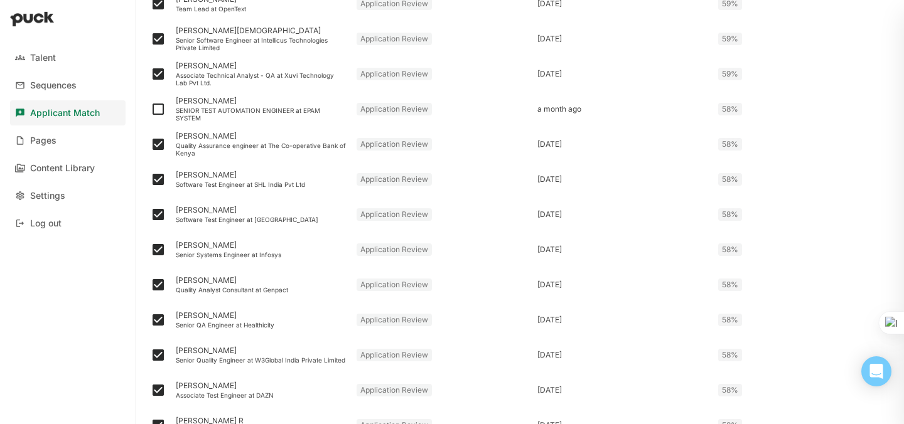
scroll to position [0, 0]
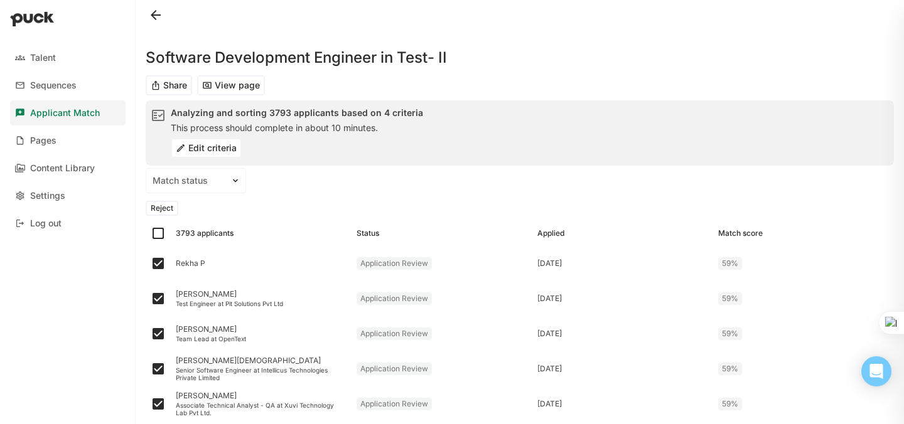
click at [152, 207] on button "Reject" at bounding box center [162, 208] width 33 height 15
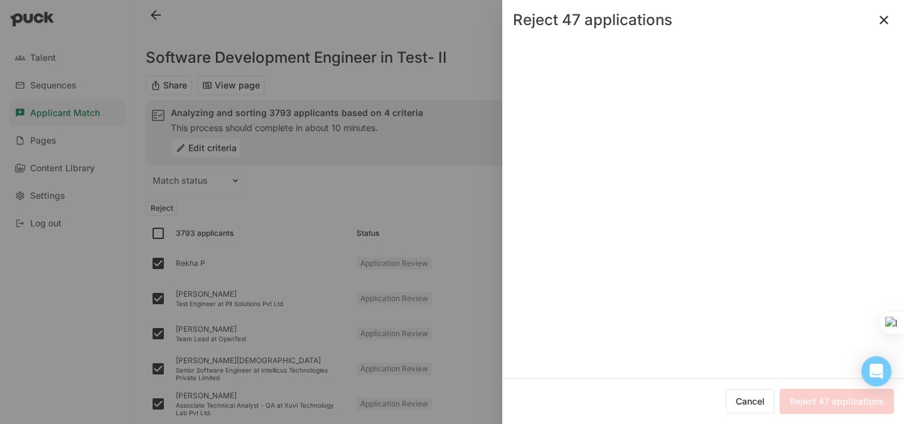
checkbox input "false"
checkbox input "true"
checkbox input "false"
checkbox input "true"
checkbox input "false"
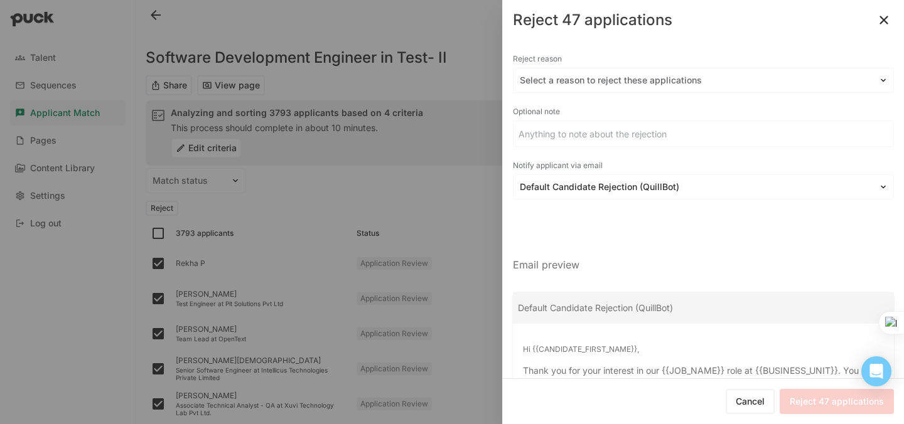
checkbox input "false"
checkbox input "true"
checkbox input "false"
checkbox input "true"
checkbox input "false"
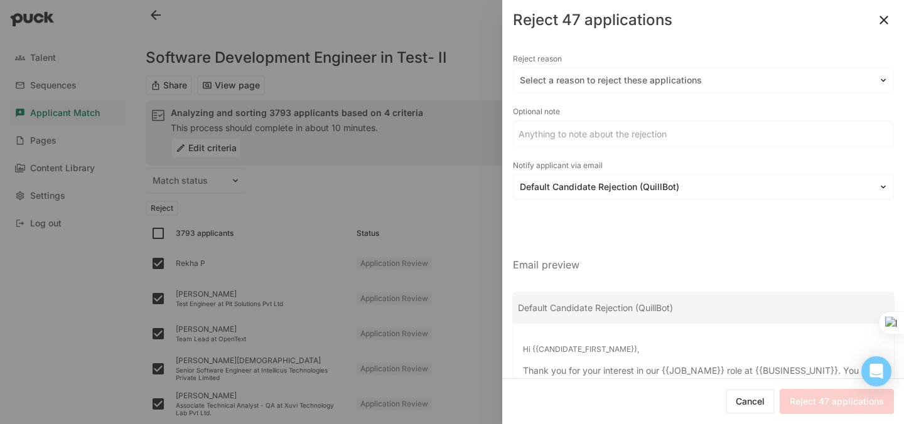
checkbox input "false"
checkbox input "true"
checkbox input "false"
checkbox input "true"
checkbox input "false"
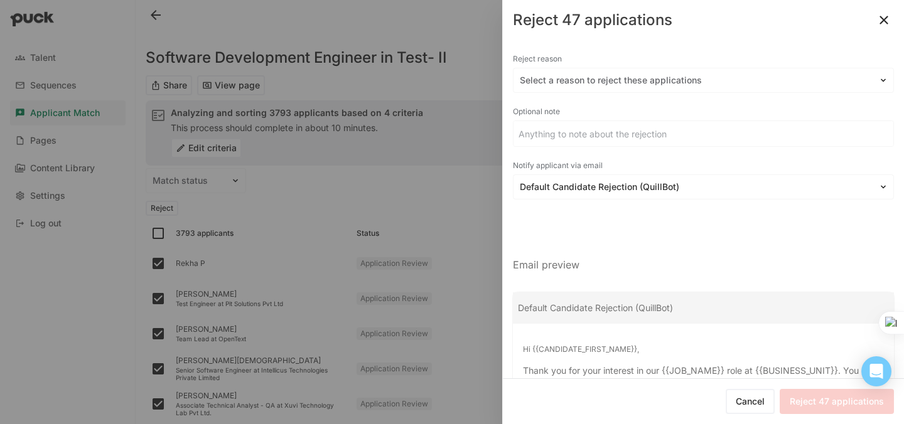
checkbox input "false"
checkbox input "true"
checkbox input "false"
checkbox input "true"
checkbox input "false"
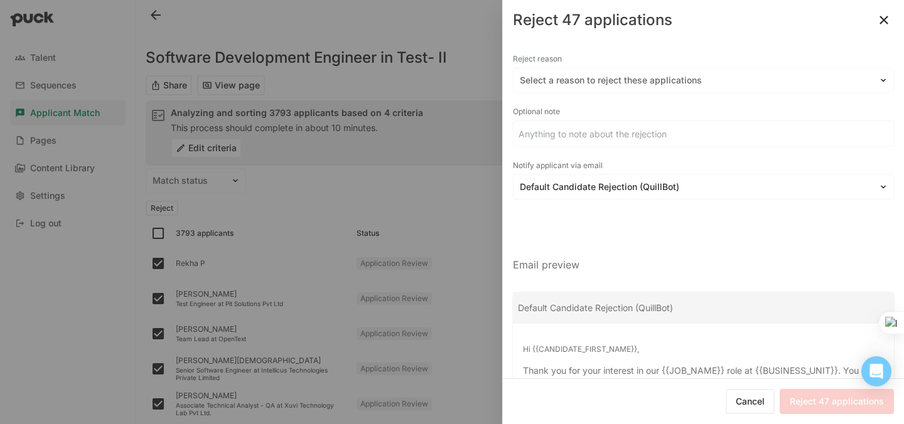
checkbox input "true"
checkbox input "false"
checkbox input "true"
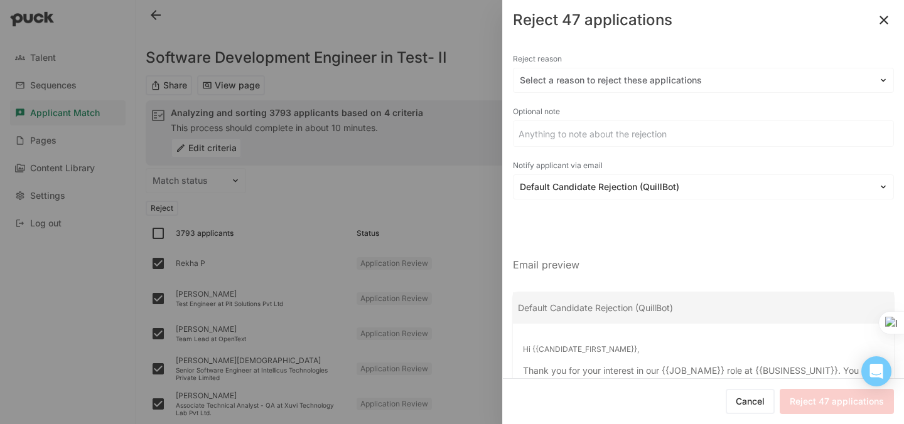
checkbox input "false"
checkbox input "true"
checkbox input "false"
checkbox input "true"
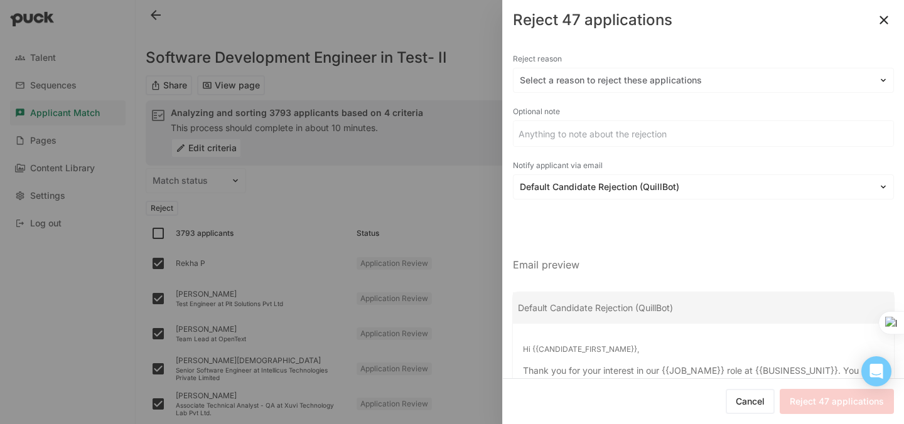
checkbox input "false"
checkbox input "true"
checkbox input "false"
checkbox input "true"
checkbox input "false"
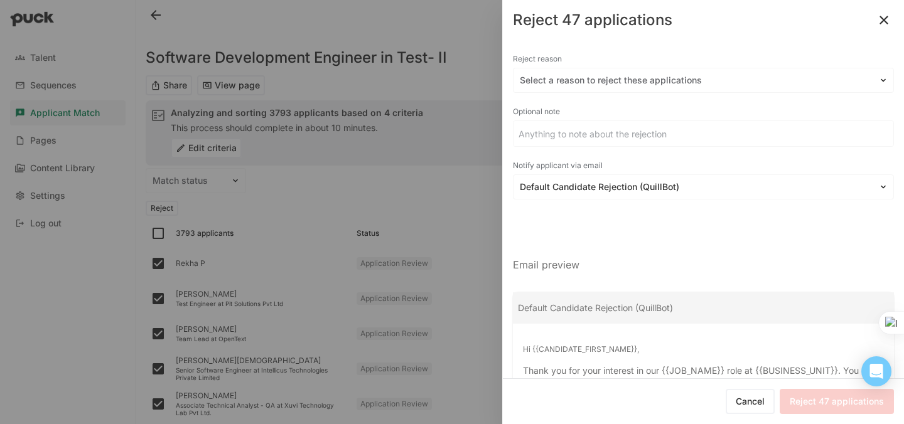
checkbox input "true"
checkbox input "false"
checkbox input "true"
checkbox input "false"
checkbox input "true"
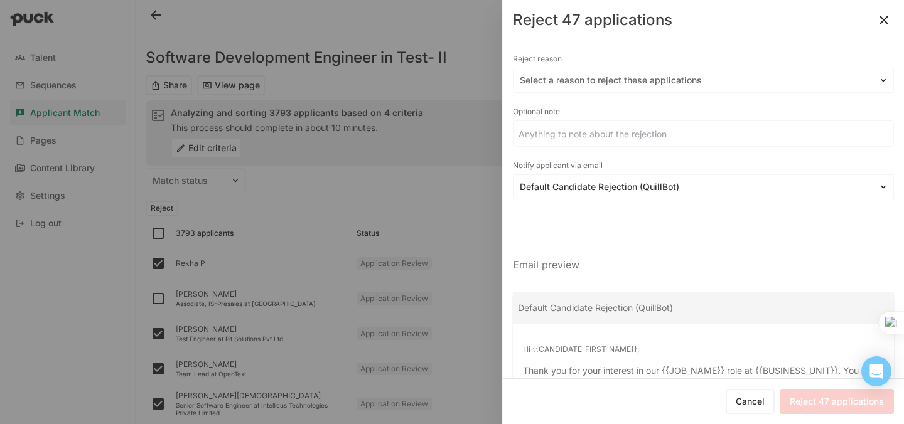
checkbox input "false"
checkbox input "true"
checkbox input "false"
checkbox input "true"
checkbox input "false"
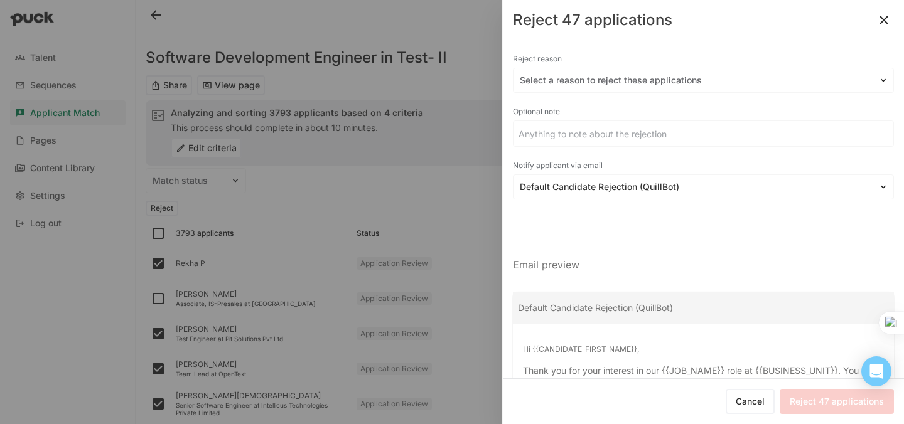
checkbox input "true"
checkbox input "false"
checkbox input "true"
checkbox input "false"
checkbox input "true"
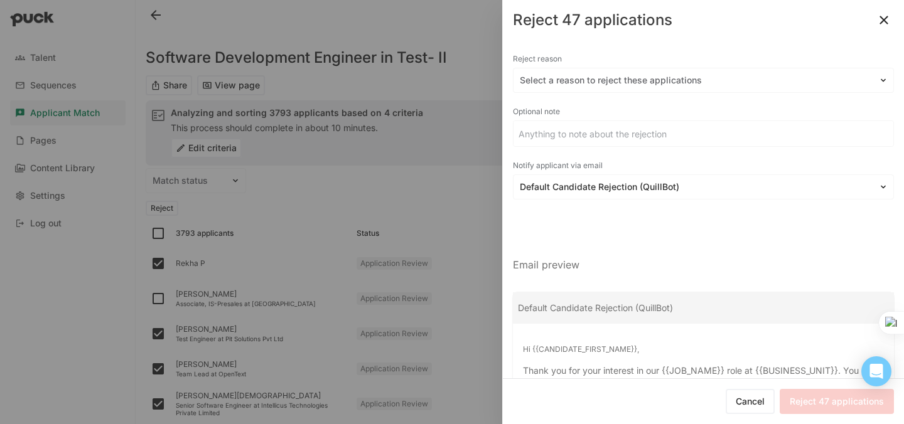
checkbox input "false"
checkbox input "true"
checkbox input "false"
checkbox input "true"
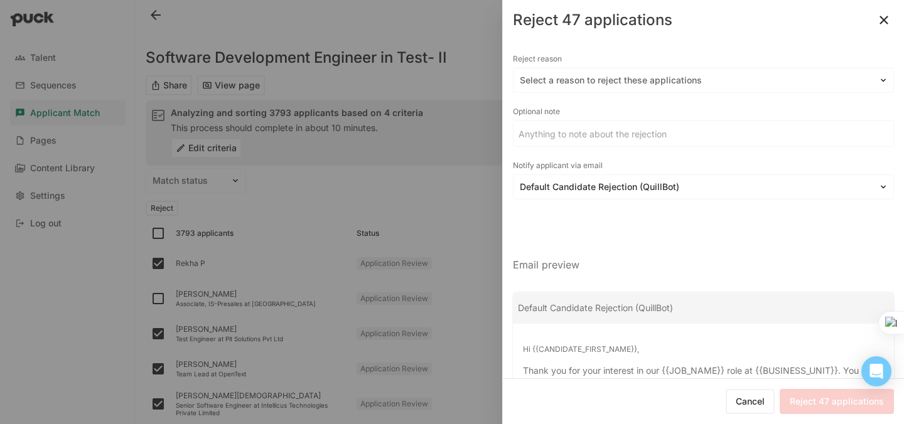
checkbox input "false"
checkbox input "true"
checkbox input "false"
checkbox input "true"
checkbox input "false"
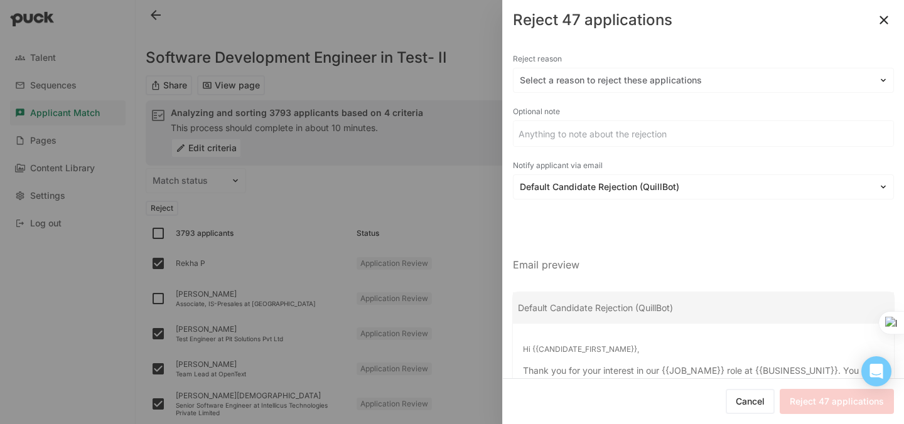
checkbox input "true"
checkbox input "false"
checkbox input "true"
checkbox input "false"
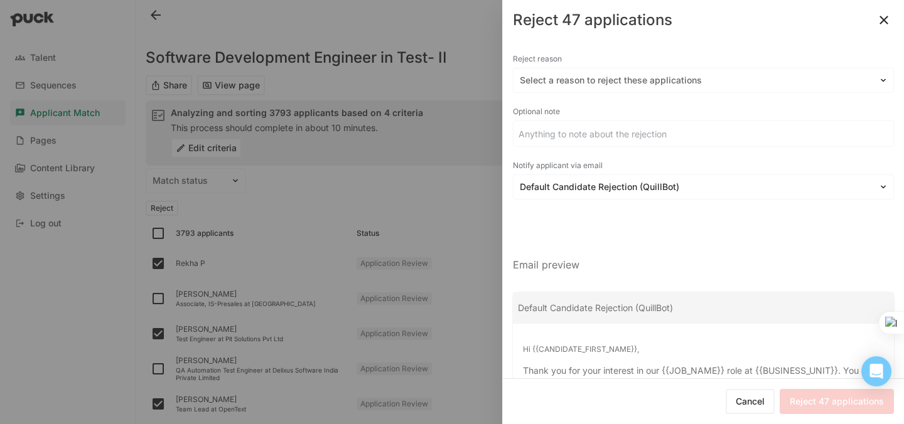
checkbox input "true"
checkbox input "false"
checkbox input "true"
checkbox input "false"
checkbox input "true"
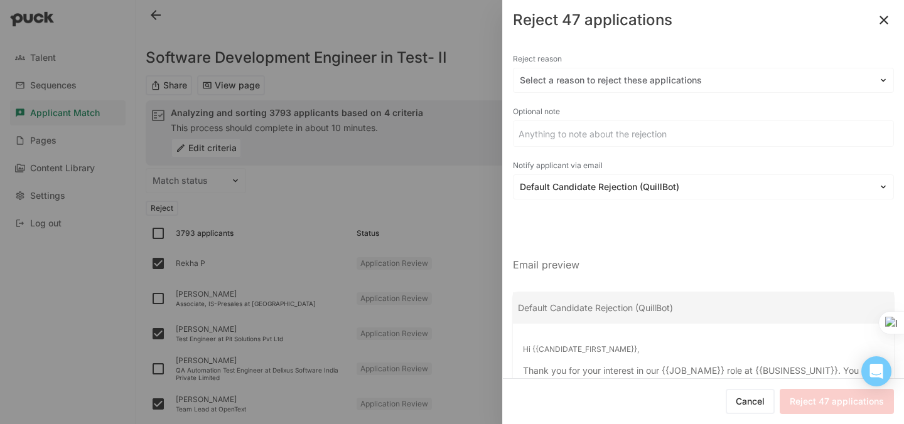
checkbox input "false"
checkbox input "true"
checkbox input "false"
checkbox input "true"
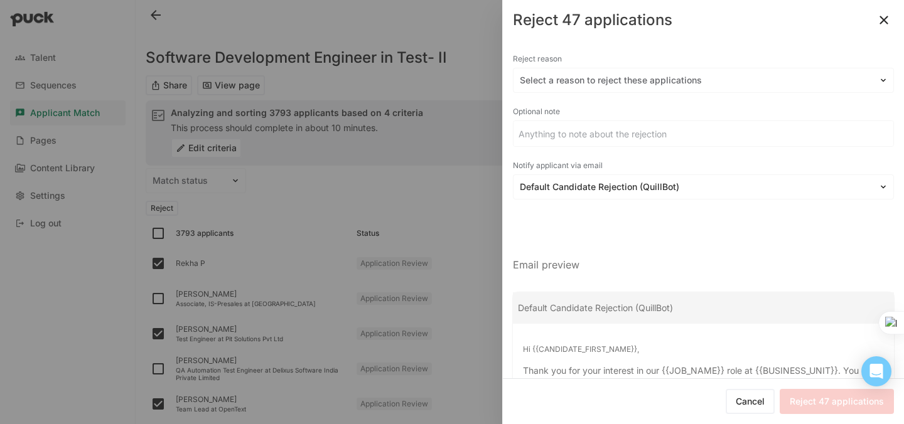
checkbox input "false"
checkbox input "true"
checkbox input "false"
checkbox input "true"
checkbox input "false"
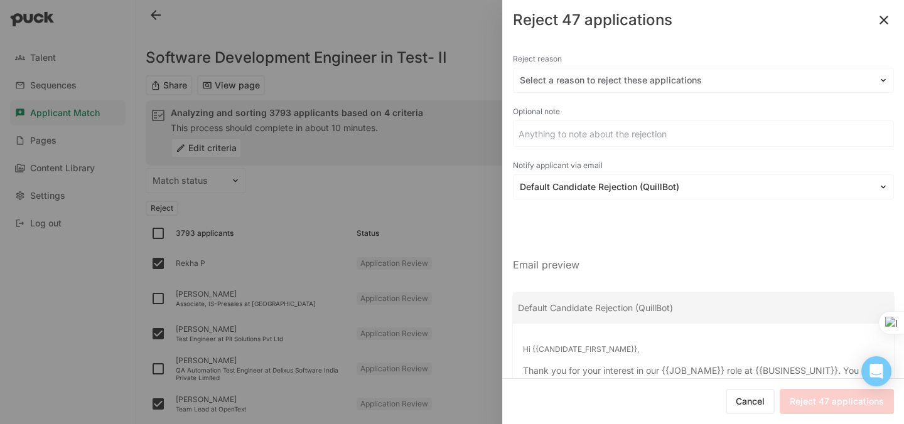
checkbox input "true"
checkbox input "false"
checkbox input "true"
checkbox input "false"
checkbox input "true"
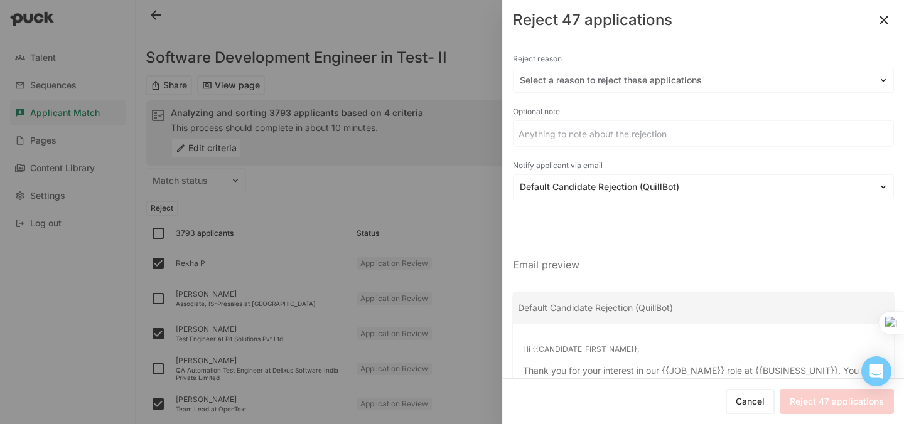
checkbox input "false"
checkbox input "true"
checkbox input "false"
checkbox input "true"
checkbox input "false"
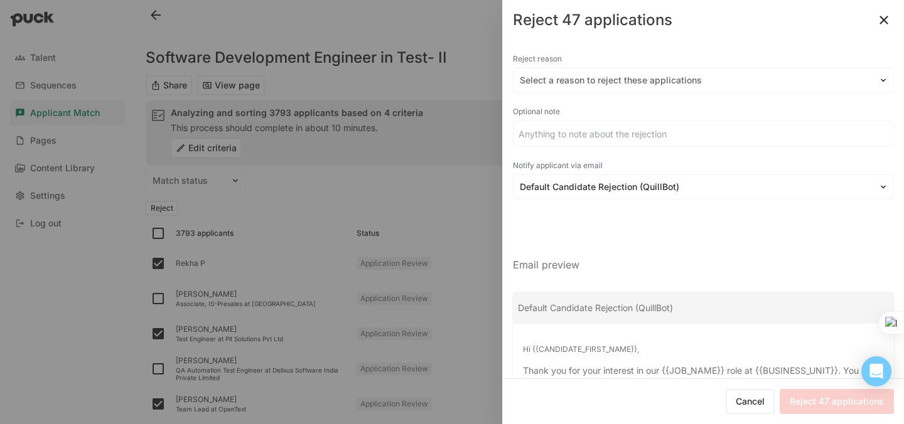
checkbox input "true"
checkbox input "false"
checkbox input "true"
checkbox input "false"
checkbox input "true"
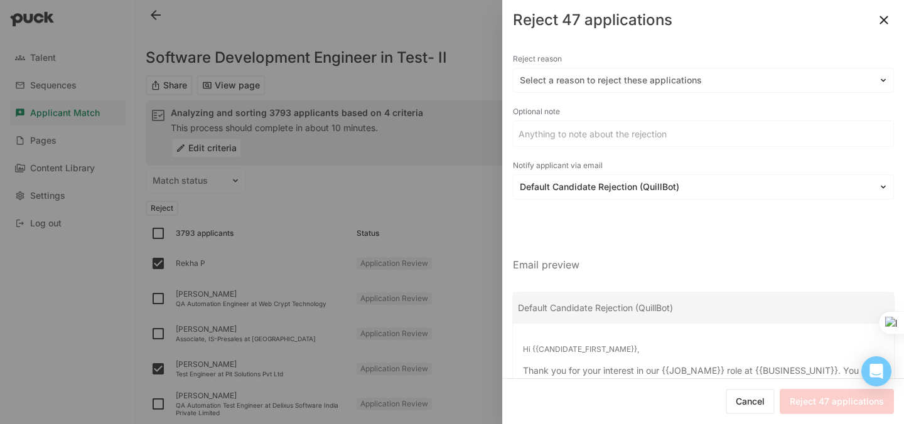
checkbox input "false"
checkbox input "true"
checkbox input "false"
checkbox input "true"
checkbox input "false"
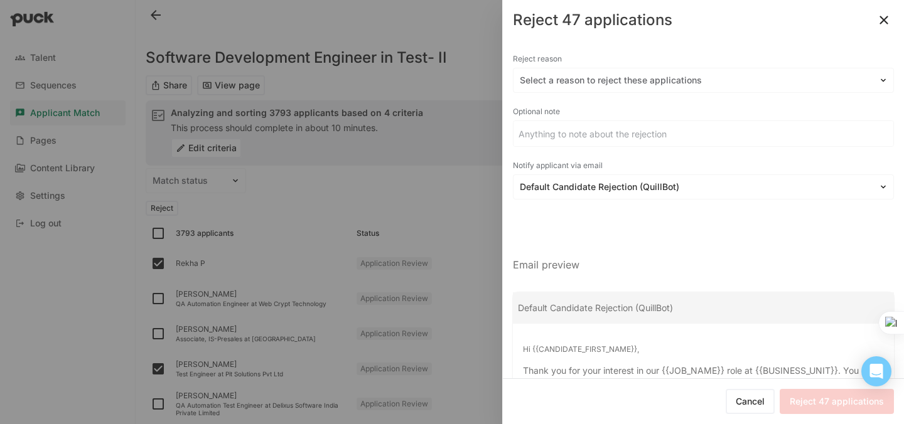
checkbox input "true"
checkbox input "false"
checkbox input "true"
checkbox input "false"
checkbox input "true"
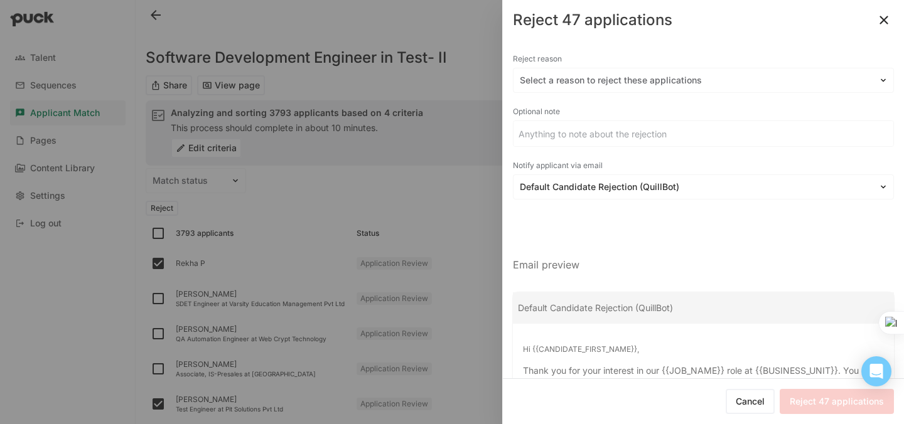
checkbox input "false"
checkbox input "true"
checkbox input "false"
checkbox input "true"
checkbox input "false"
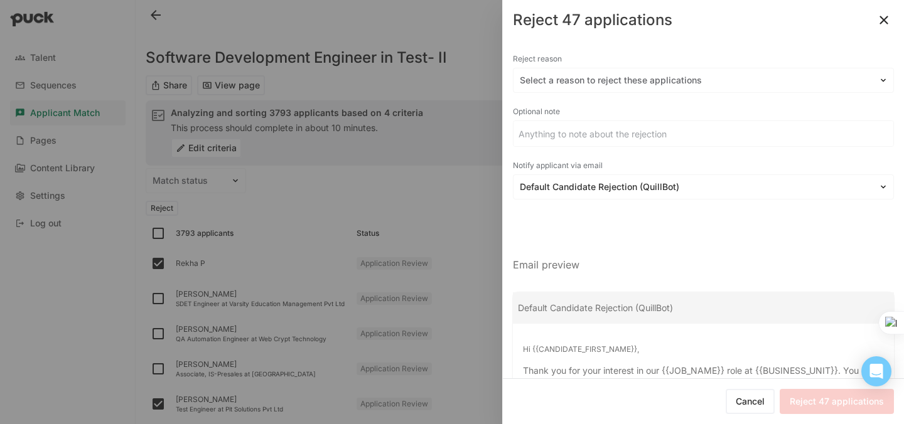
checkbox input "true"
checkbox input "false"
checkbox input "true"
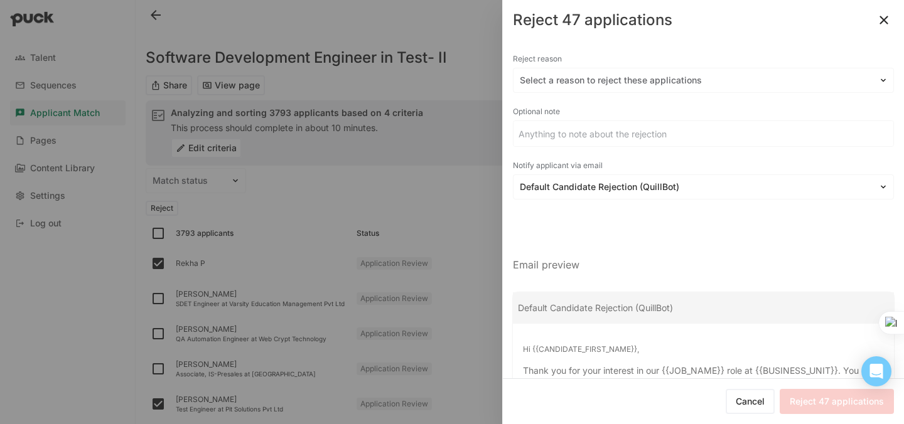
checkbox input "false"
checkbox input "true"
checkbox input "false"
checkbox input "true"
checkbox input "false"
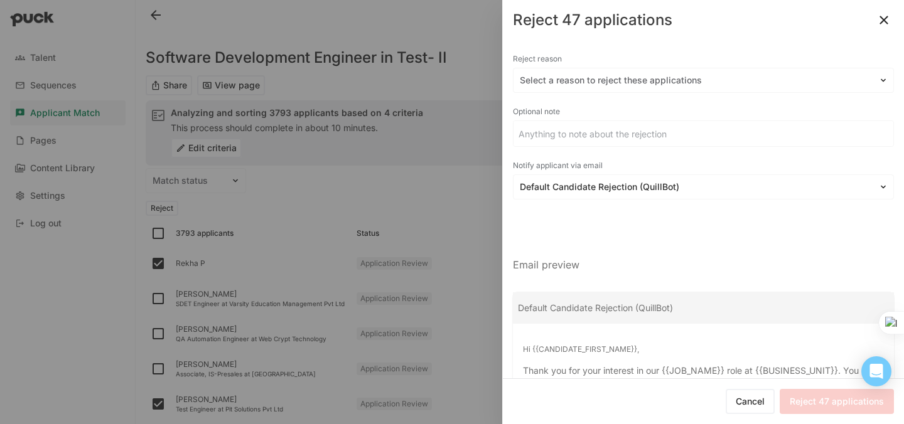
checkbox input "true"
checkbox input "false"
checkbox input "true"
checkbox input "false"
checkbox input "true"
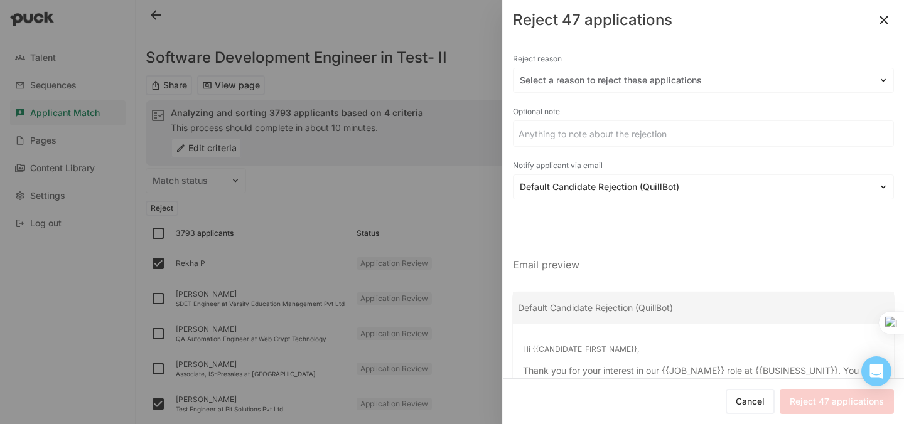
checkbox input "false"
checkbox input "true"
checkbox input "false"
checkbox input "true"
checkbox input "false"
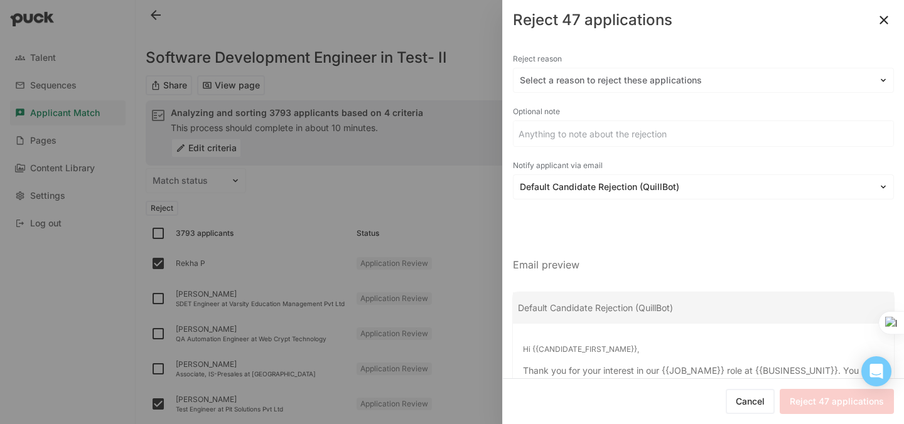
checkbox input "false"
checkbox input "true"
checkbox input "false"
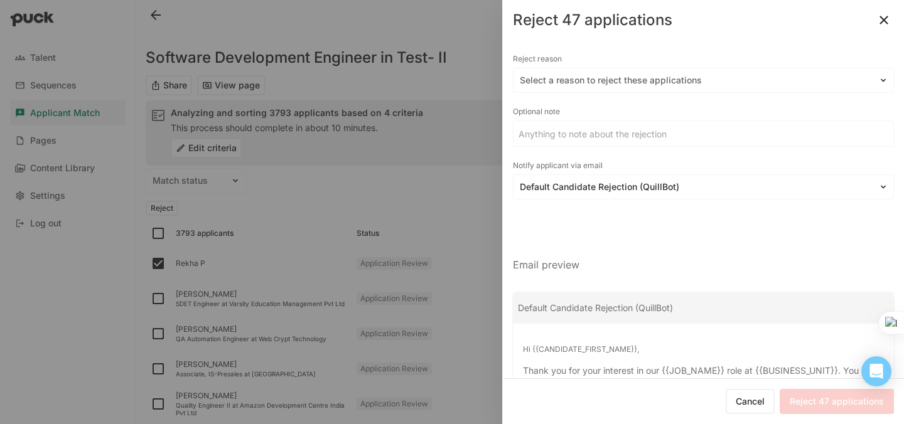
checkbox input "false"
checkbox input "true"
checkbox input "false"
checkbox input "true"
checkbox input "false"
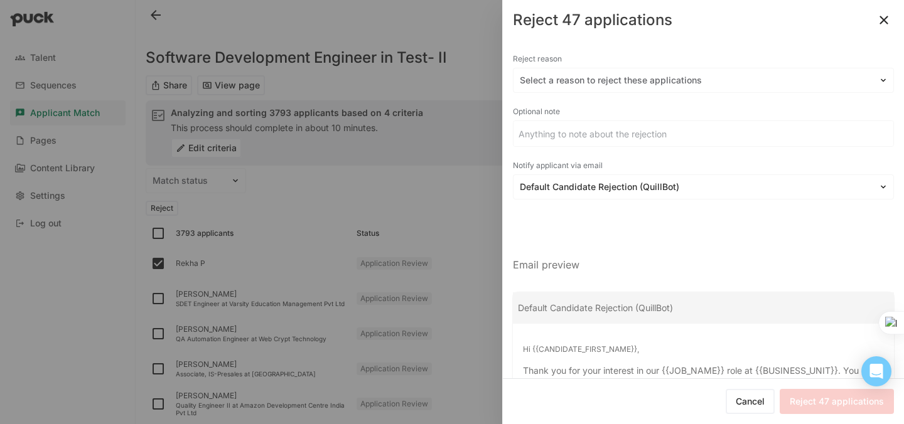
checkbox input "true"
checkbox input "false"
